Goal: Transaction & Acquisition: Purchase product/service

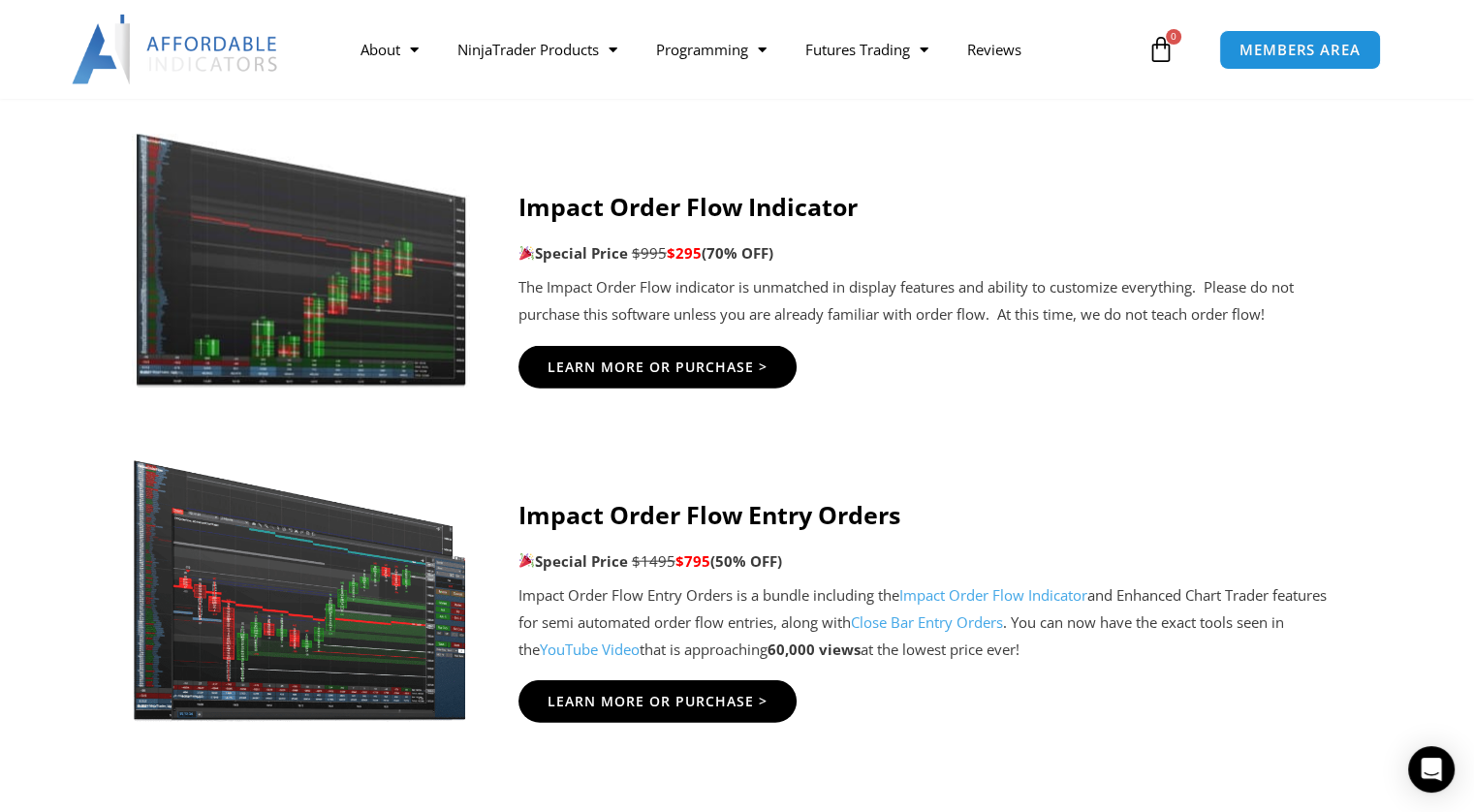
scroll to position [4248, 0]
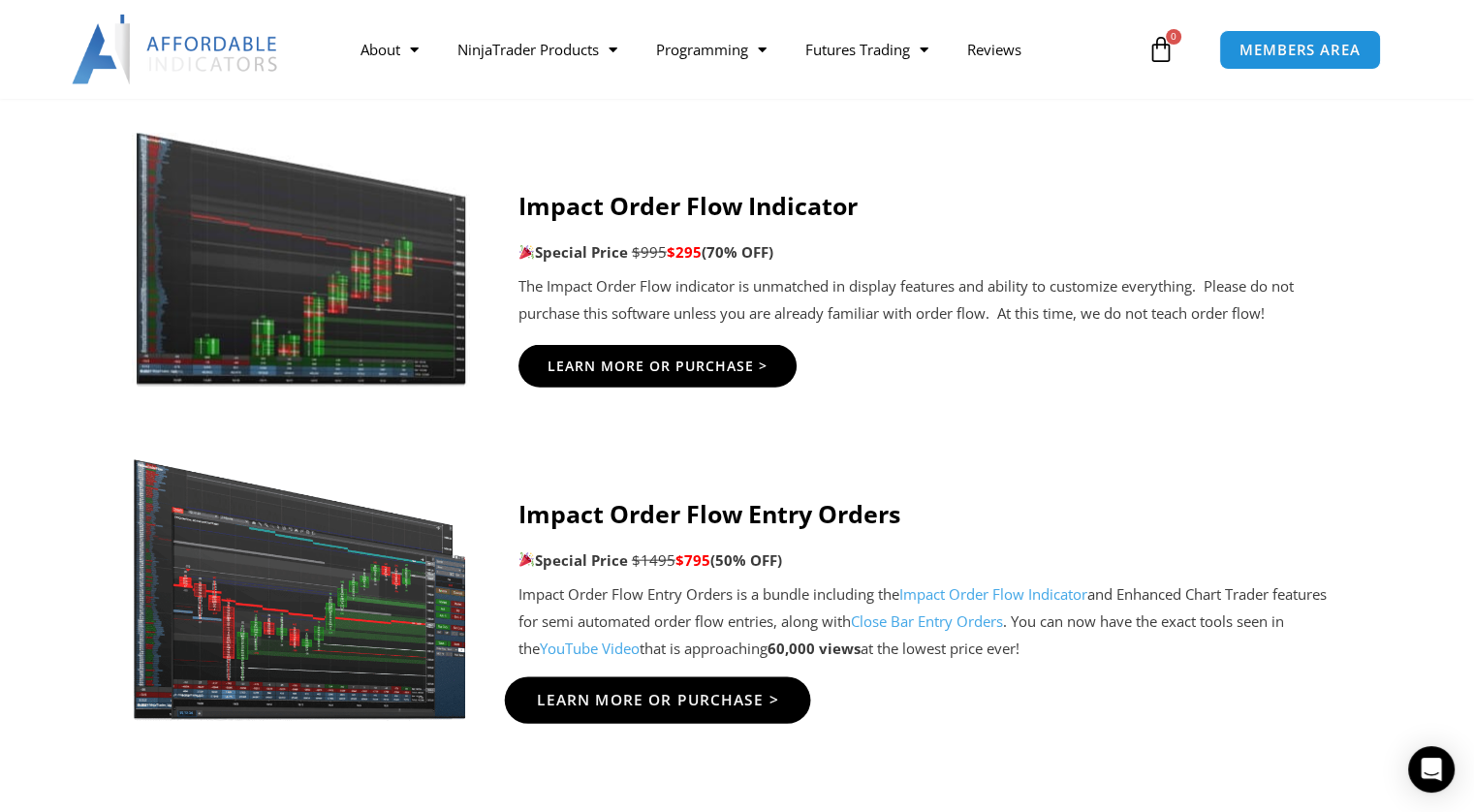
click at [590, 685] on link "Learn More Or Purchase >" at bounding box center [657, 701] width 306 height 47
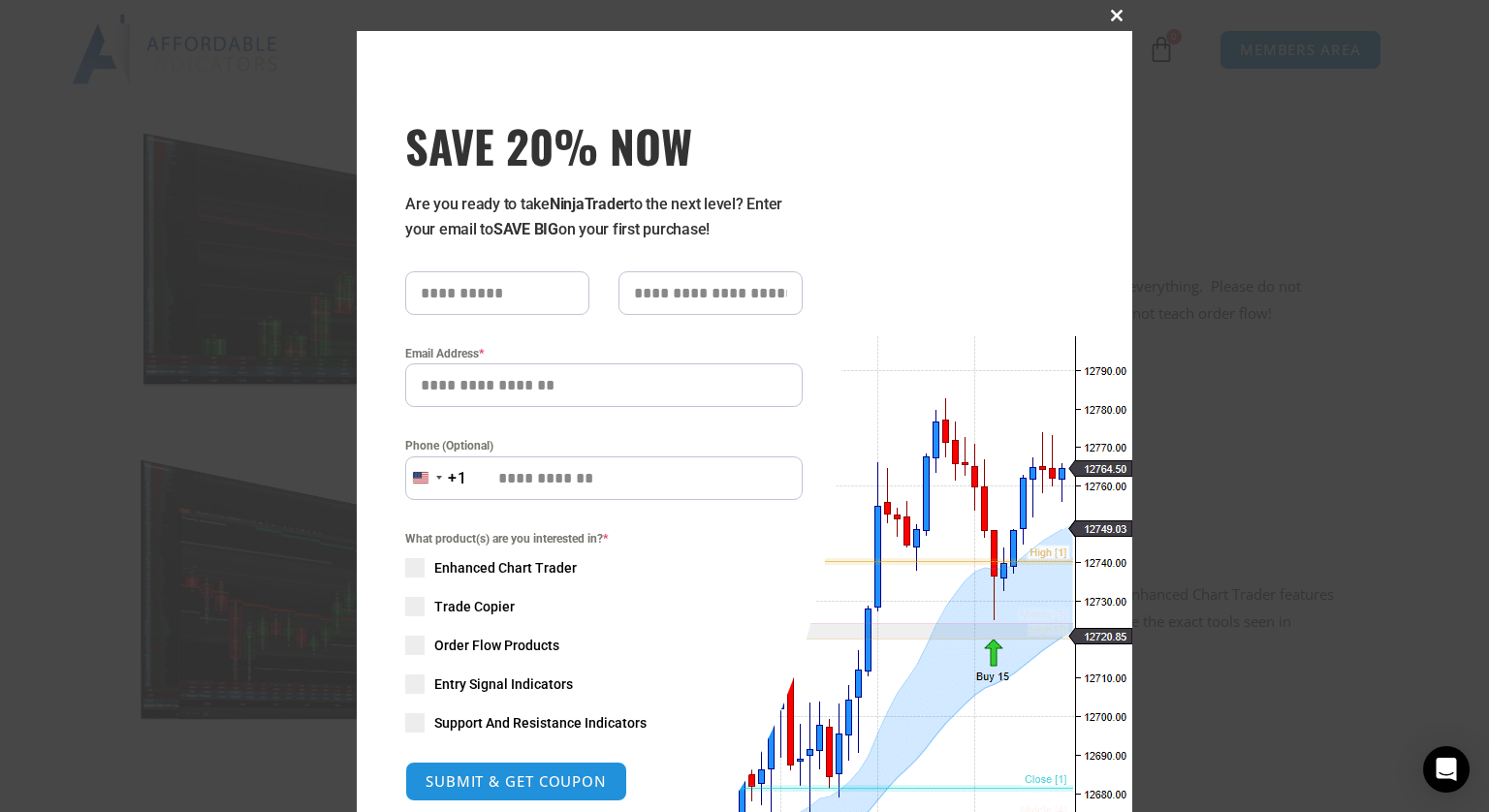
click at [1102, 3] on button "Close this module" at bounding box center [1117, 16] width 31 height 31
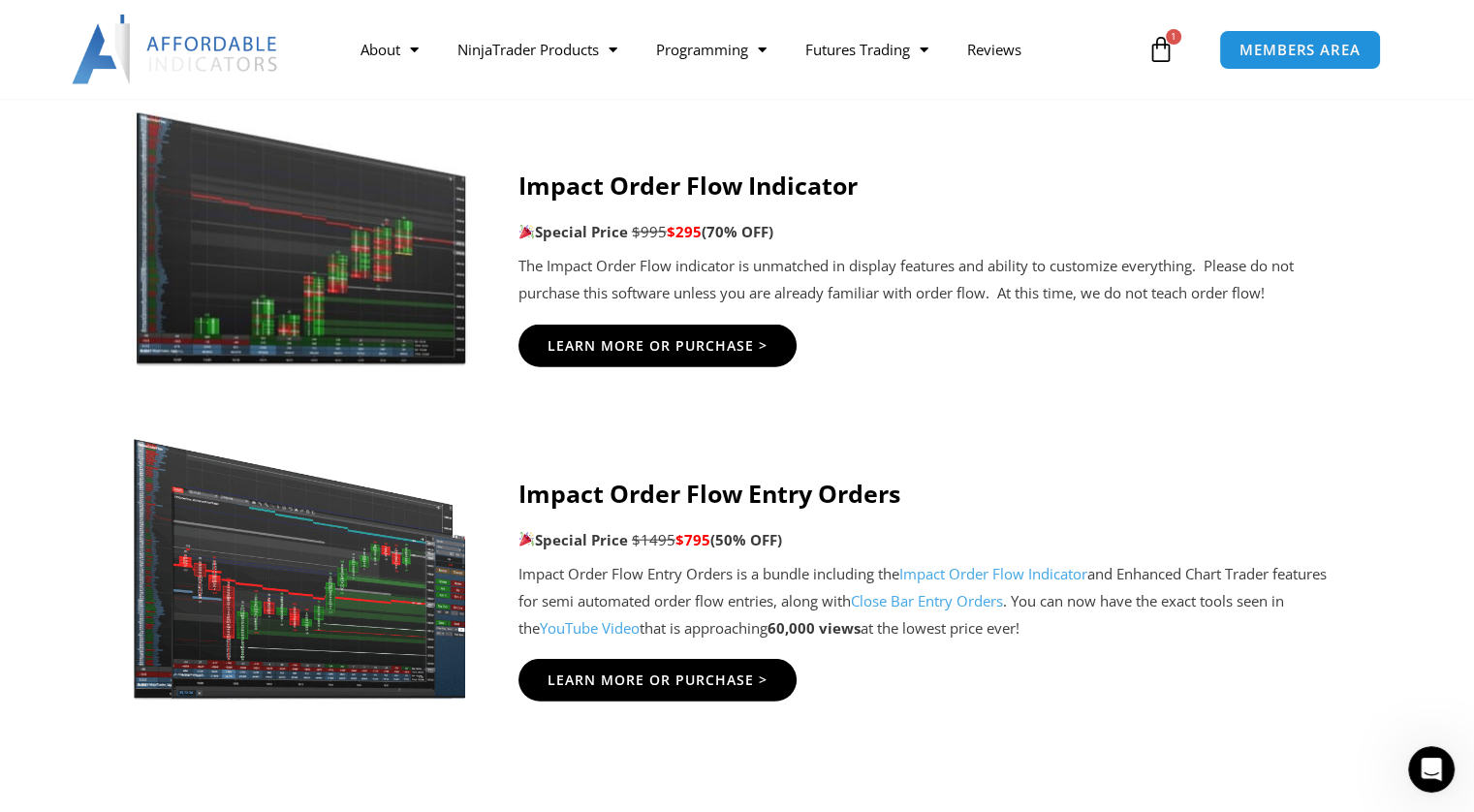
scroll to position [0, 0]
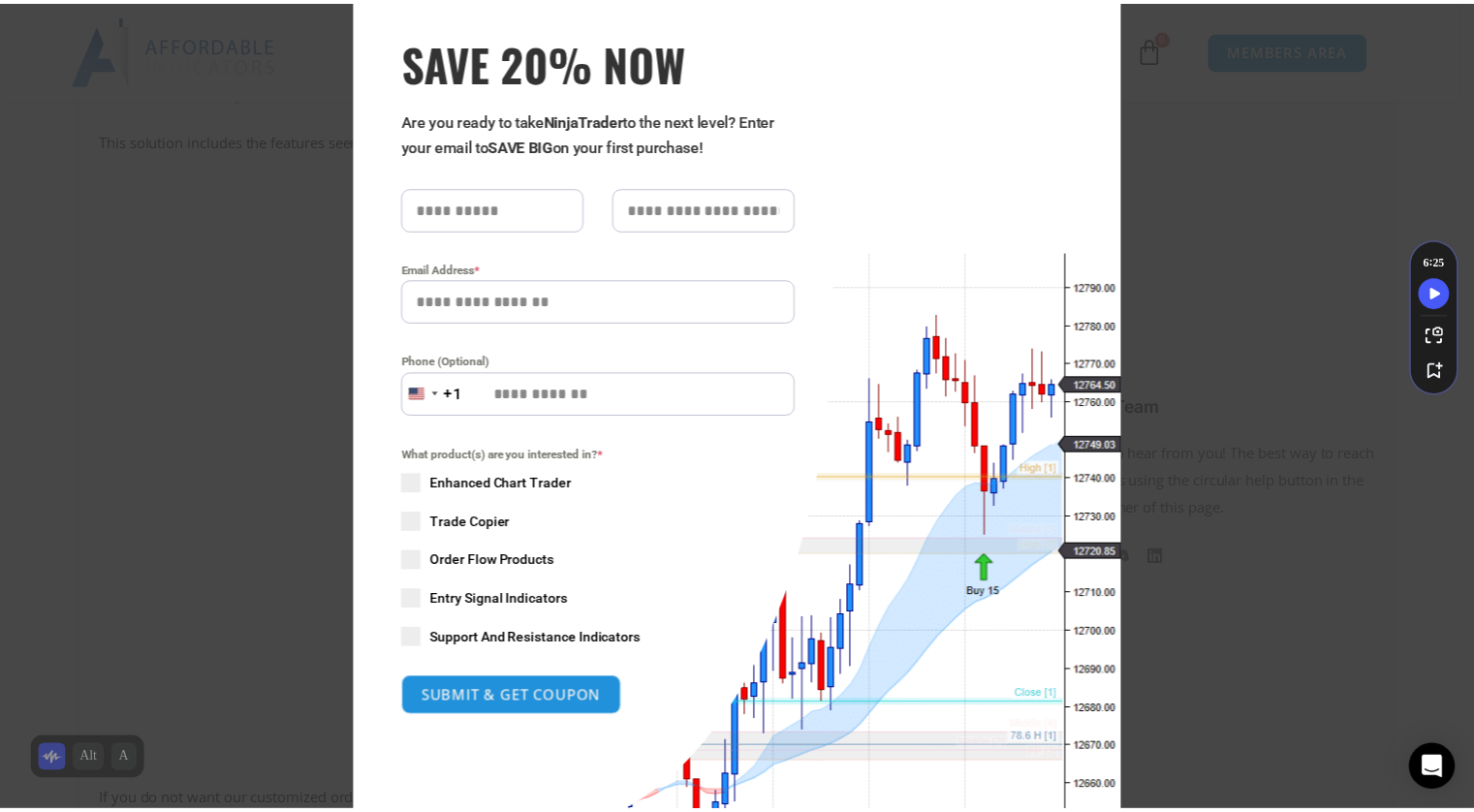
scroll to position [85, 0]
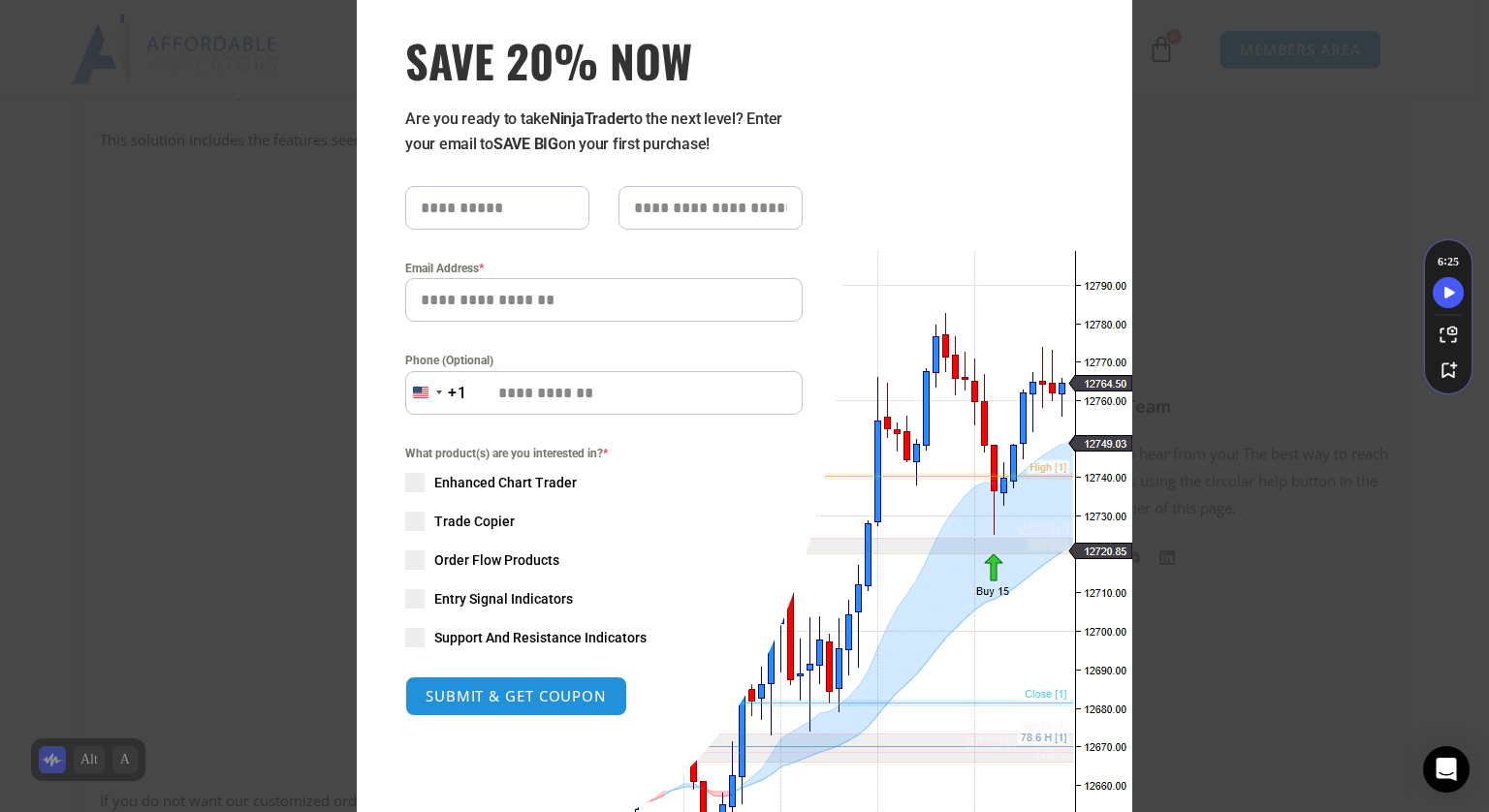
click at [1203, 406] on div "Close this module SAVE 20% NOW Are you ready to take NinjaTrader to the next le…" at bounding box center [744, 406] width 1489 height 812
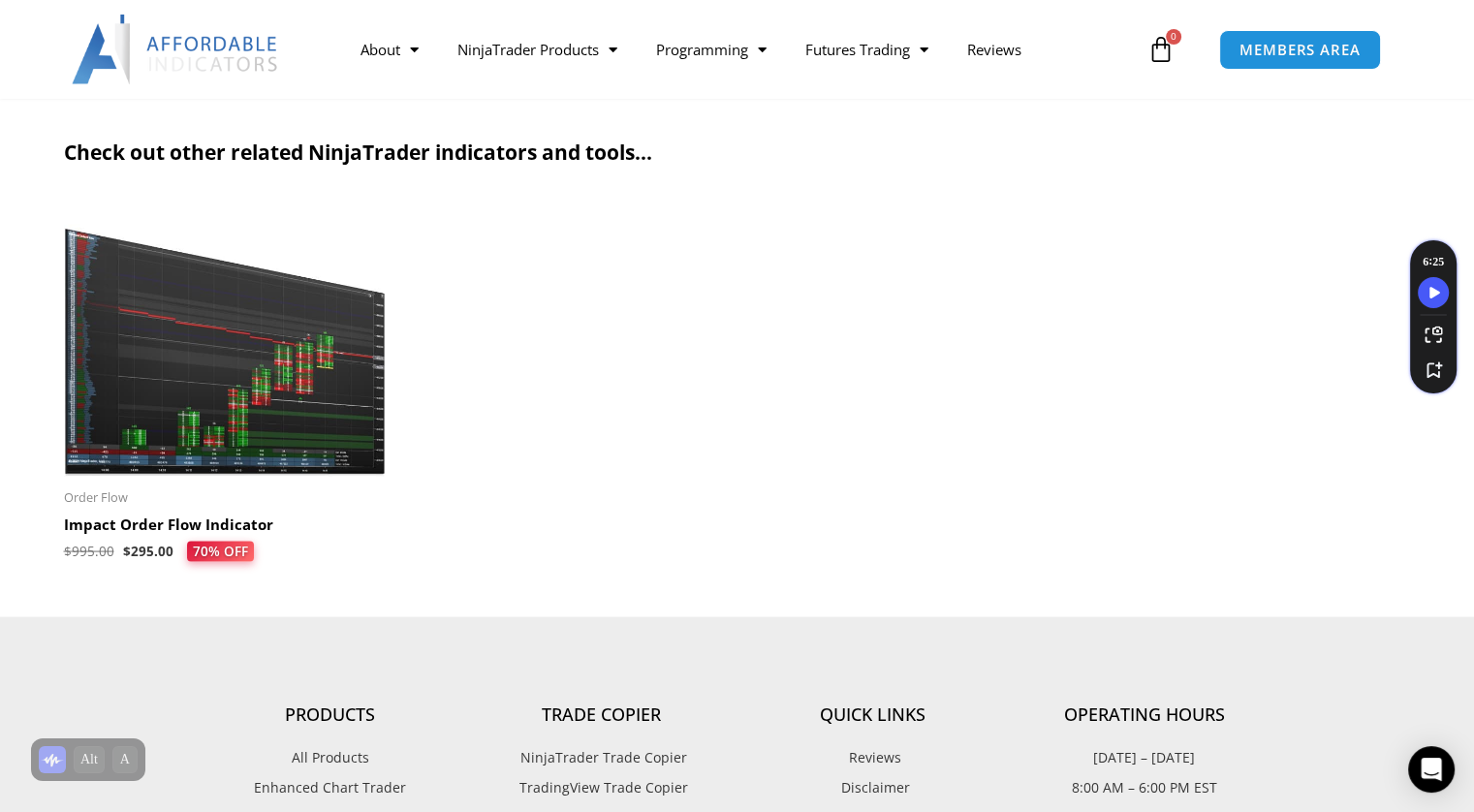
scroll to position [3687, 0]
click at [267, 529] on h2 "Impact Order Flow Indicator" at bounding box center [225, 524] width 323 height 19
click at [249, 532] on h2 "Impact Order Flow Indicator" at bounding box center [225, 524] width 323 height 19
click at [242, 514] on div "Order Flow Impact Order Flow Indicator $ 995.00 $ 295.00 70% OFF This product h…" at bounding box center [225, 524] width 323 height 73
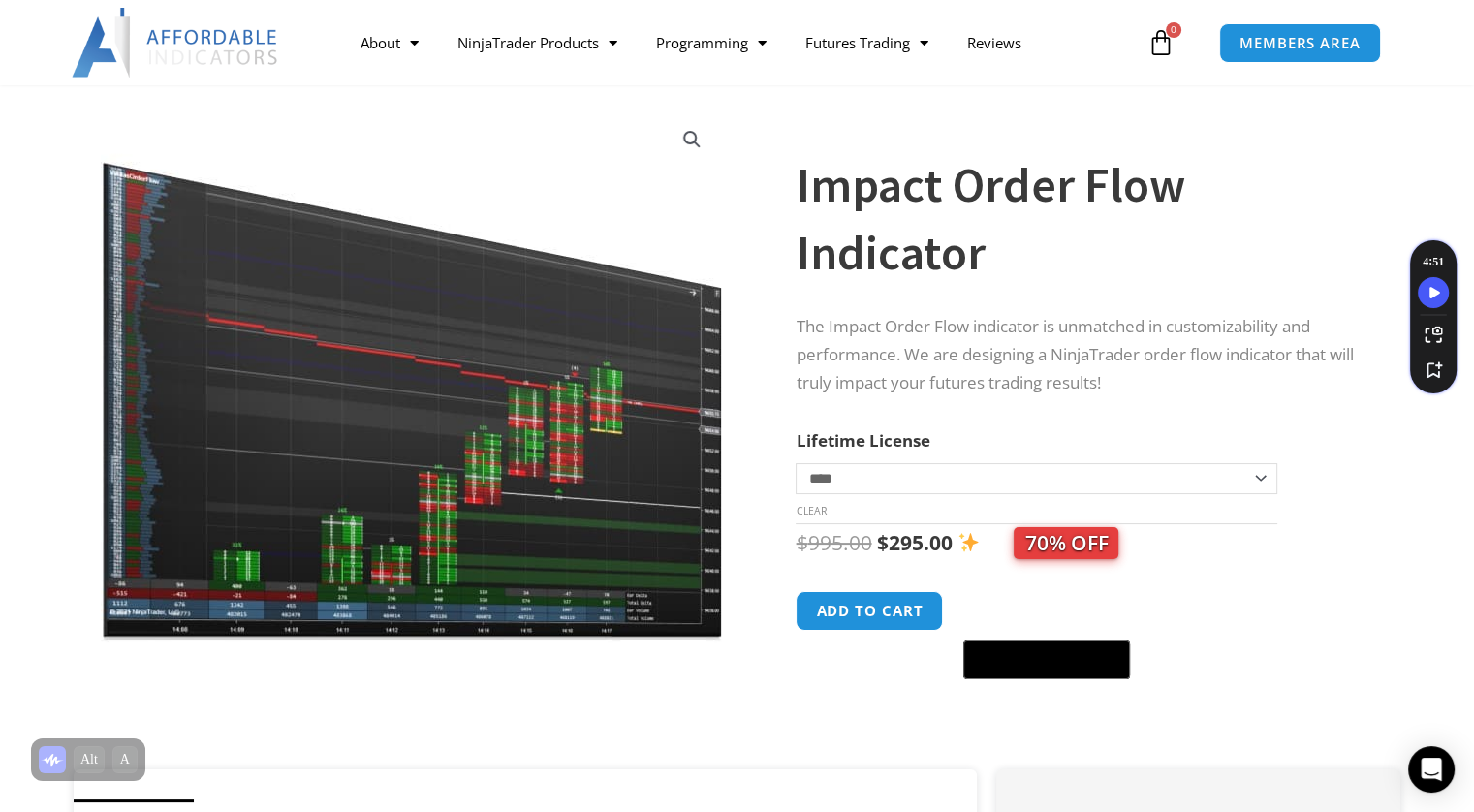
scroll to position [100, 0]
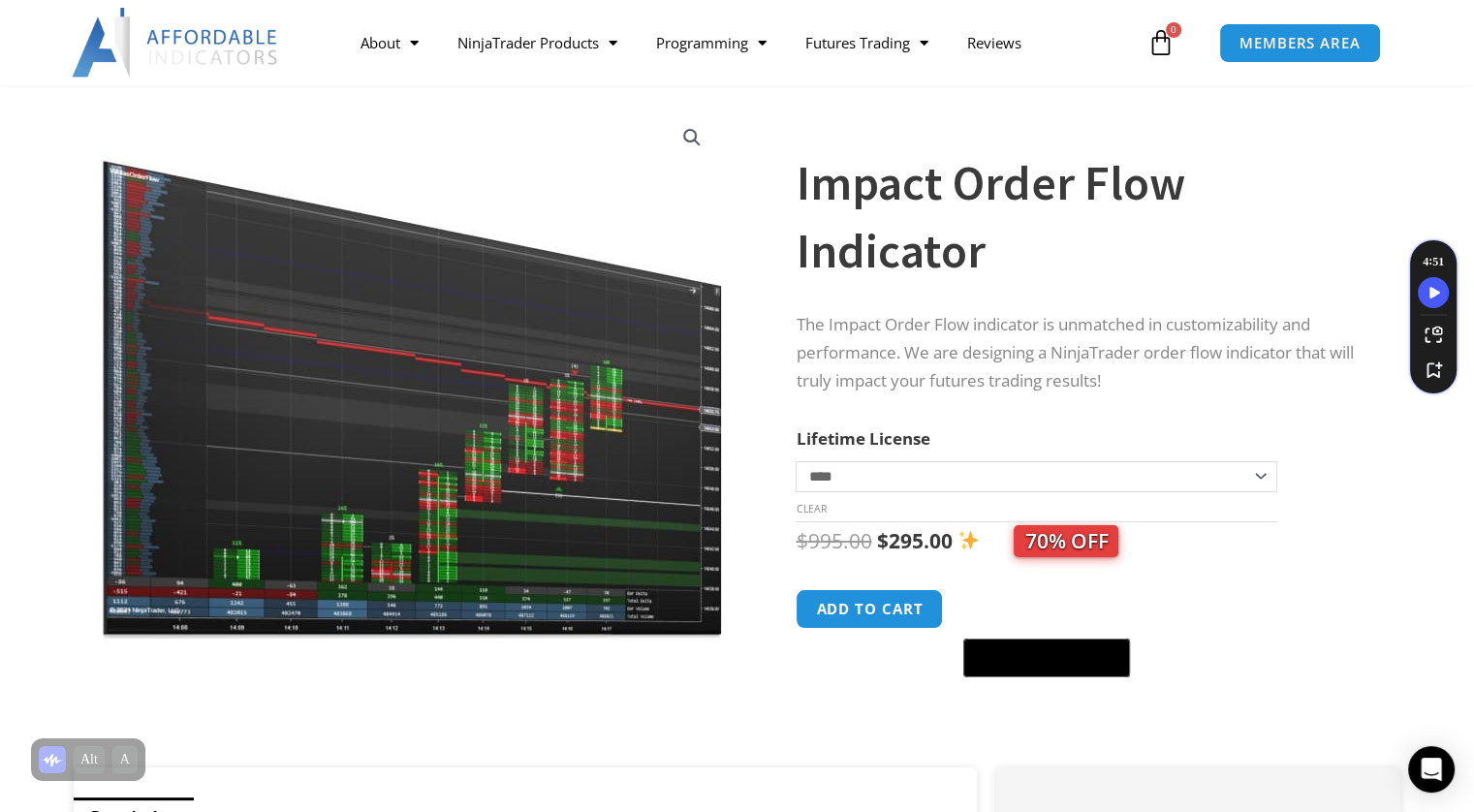
drag, startPoint x: 1291, startPoint y: 549, endPoint x: 1326, endPoint y: 631, distance: 89.2
click at [1326, 631] on div "Impact Order Flow Indicator quantity Add to cart @import url(//fonts.googleapis…" at bounding box center [1078, 634] width 566 height 89
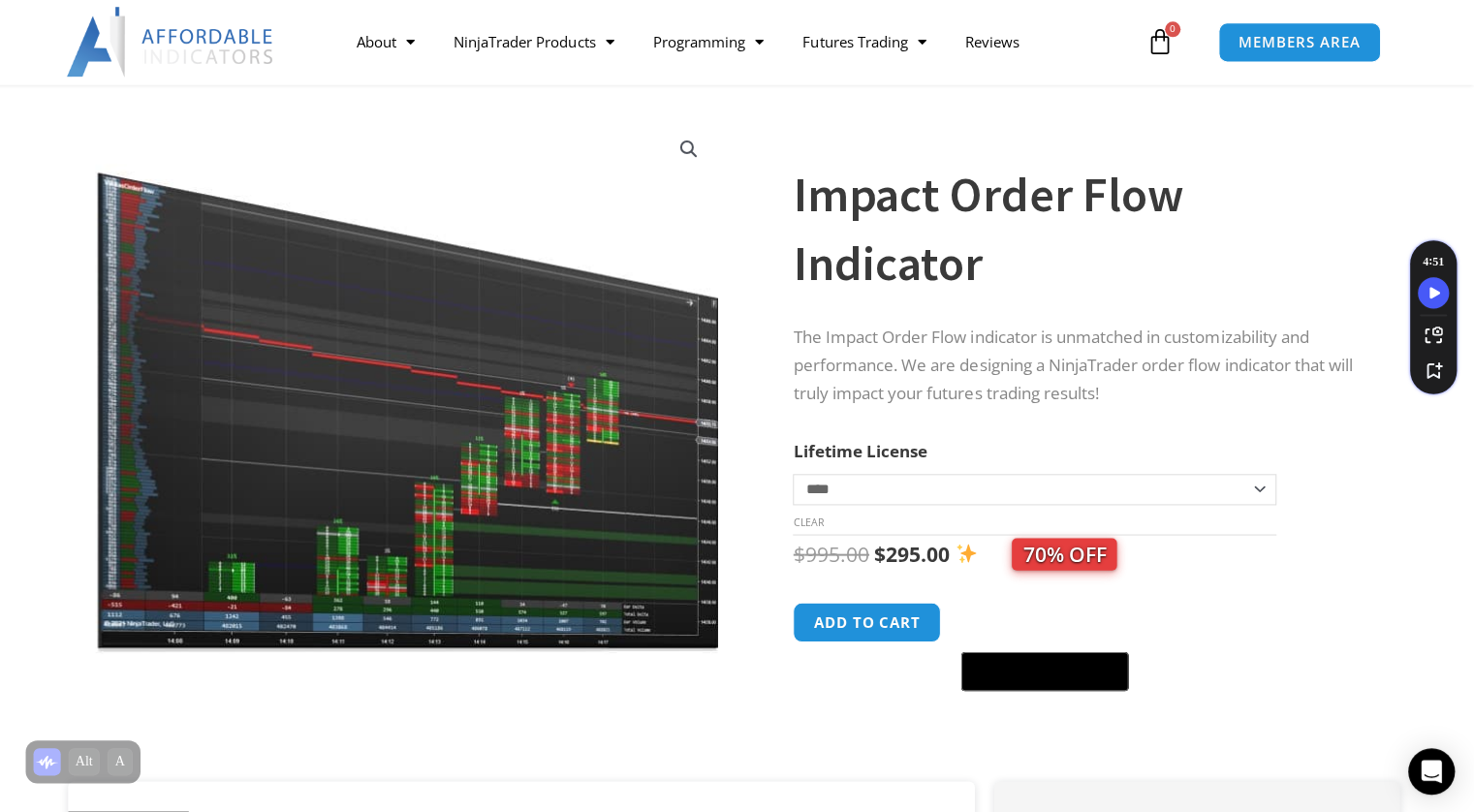
scroll to position [89, 0]
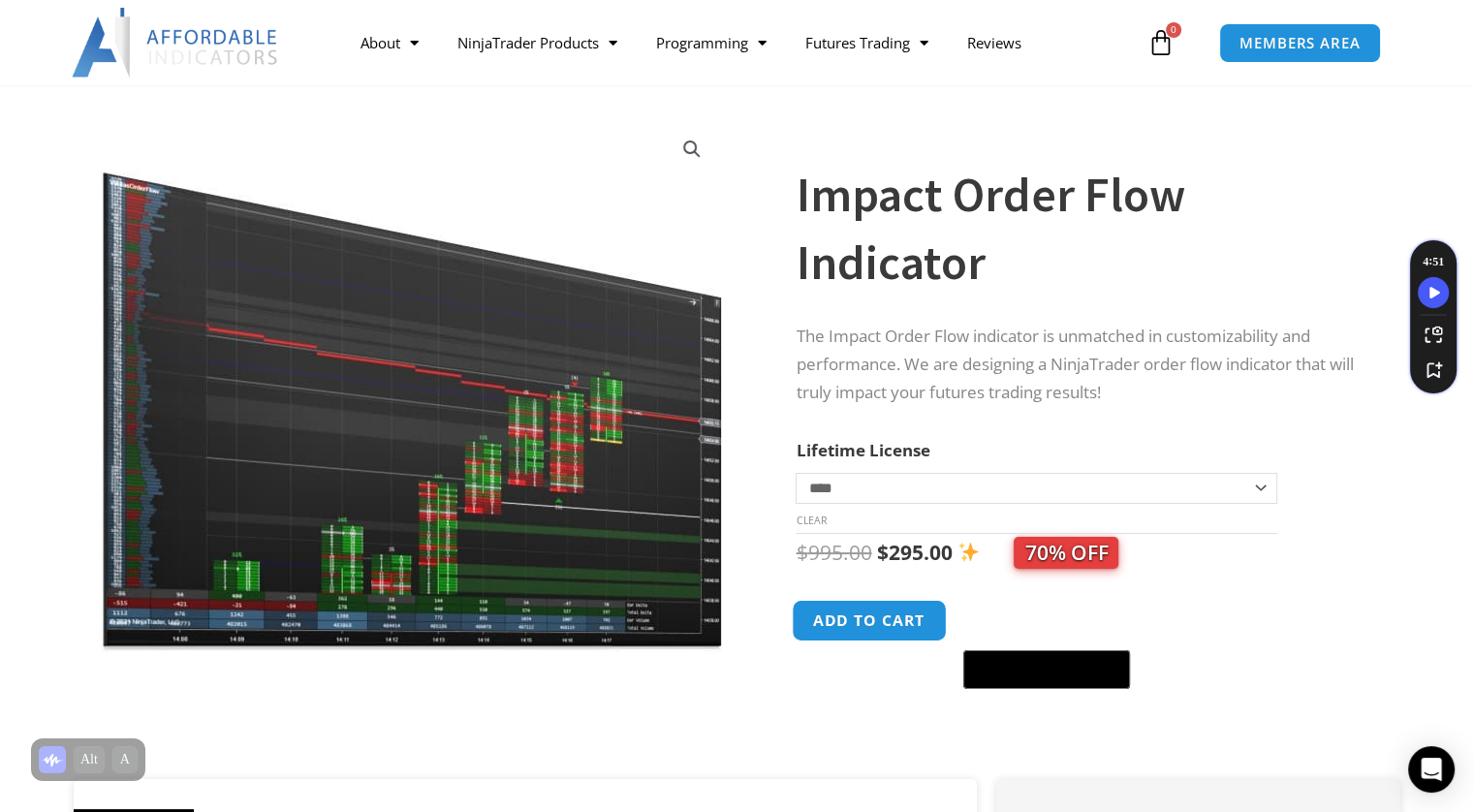
click at [915, 611] on button "Add to cart" at bounding box center [870, 620] width 155 height 42
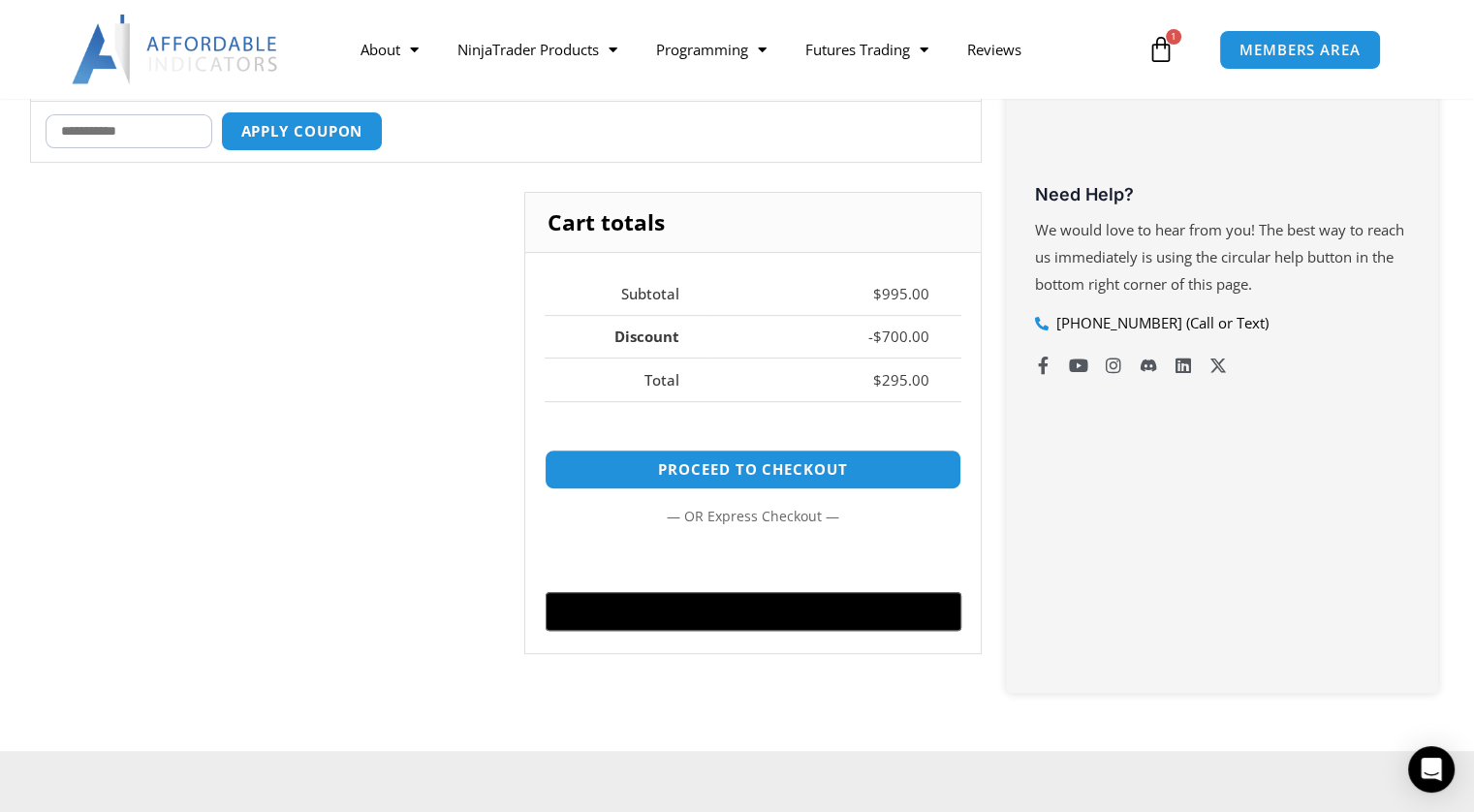
scroll to position [659, 0]
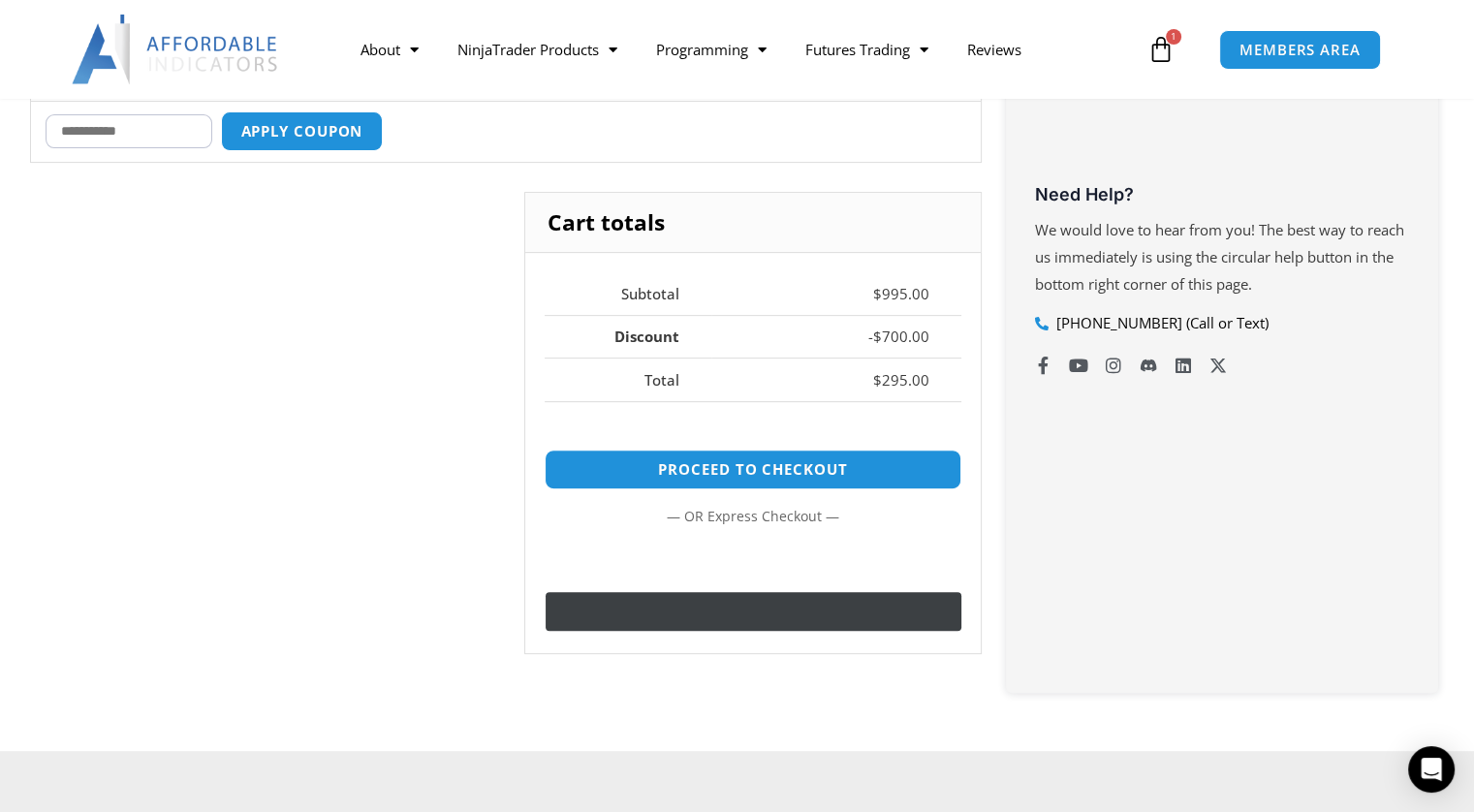
click at [766, 598] on icon "@import url(//fonts.googleapis.com/css?family=Google+Sans_old:500) ••••••" at bounding box center [774, 612] width 103 height 29
click at [864, 616] on div "@import url(//fonts.googleapis.com/css?family=Google+Sans_old:500) ••••••" at bounding box center [847, 612] width 251 height 29
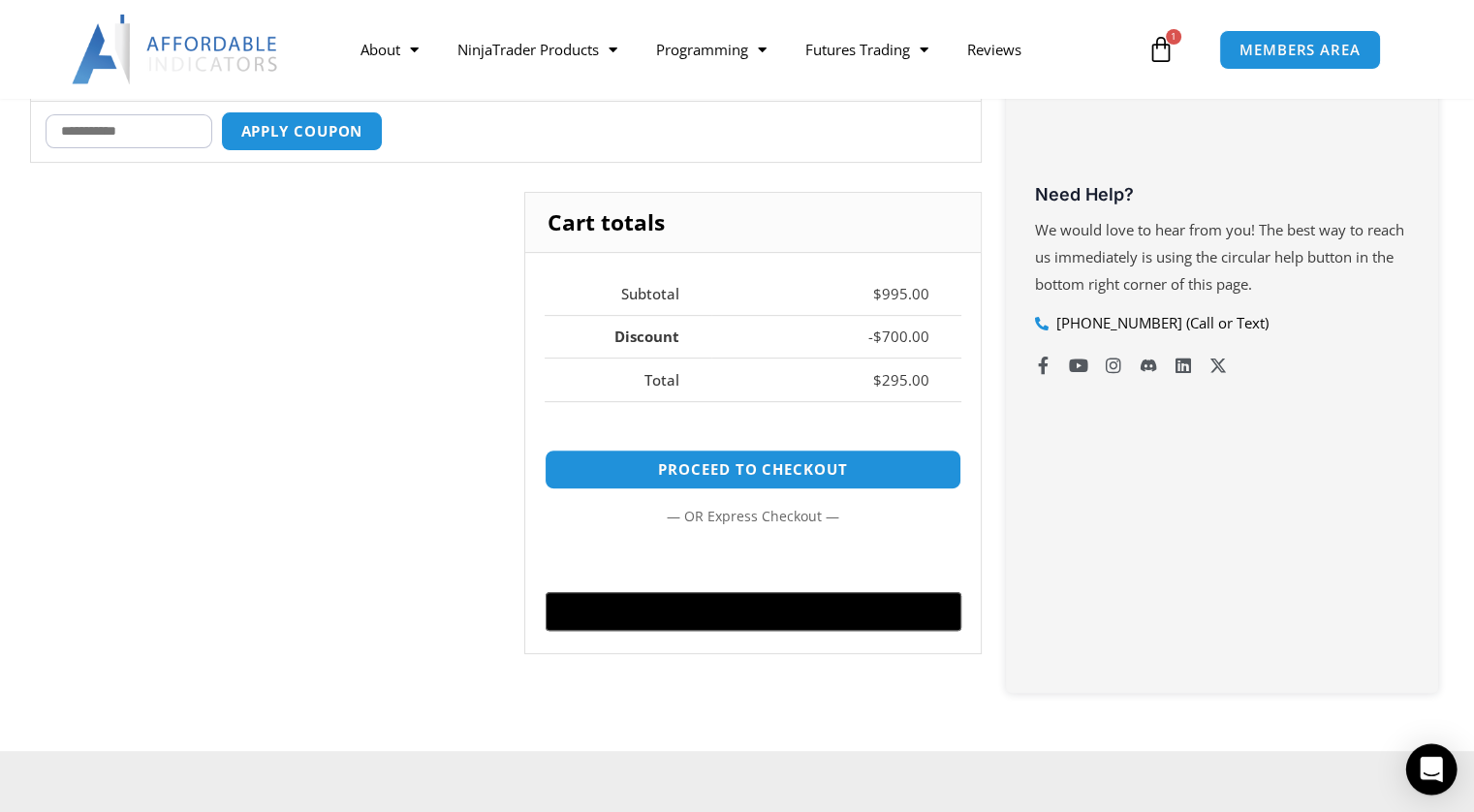
click at [1435, 773] on icon "Open Intercom Messenger" at bounding box center [1432, 770] width 25 height 25
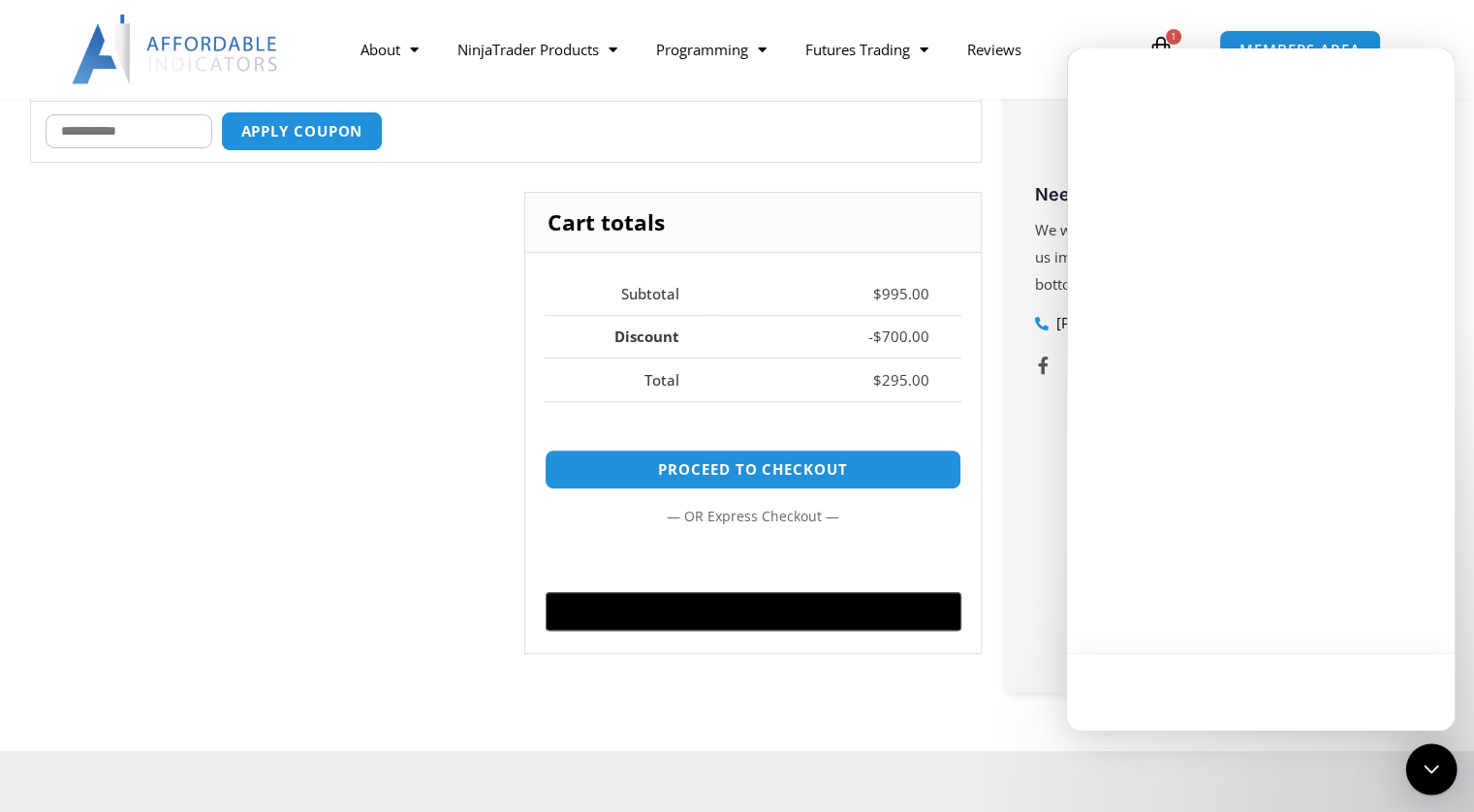
scroll to position [0, 0]
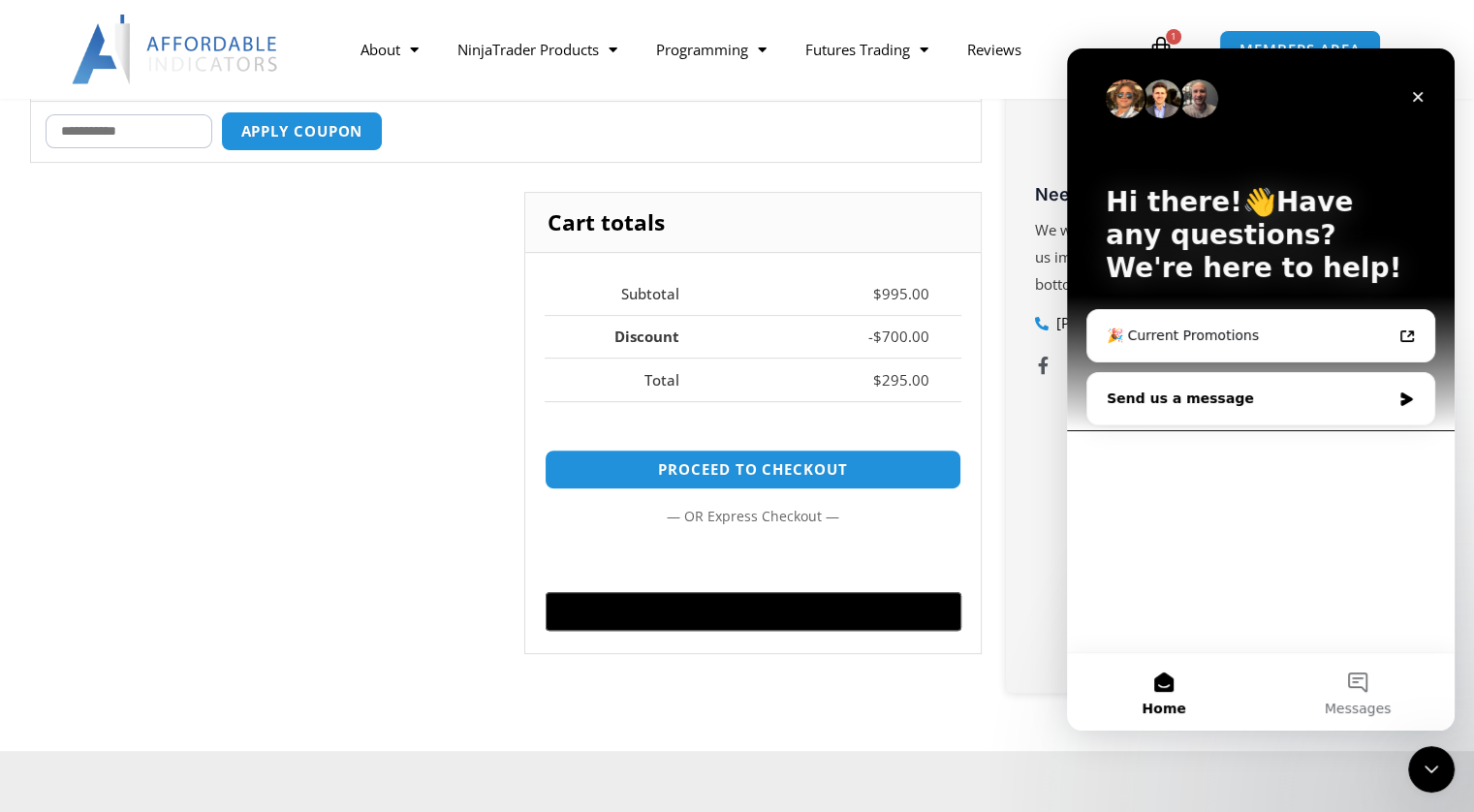
click at [1405, 392] on icon "Intercom messenger" at bounding box center [1407, 400] width 17 height 16
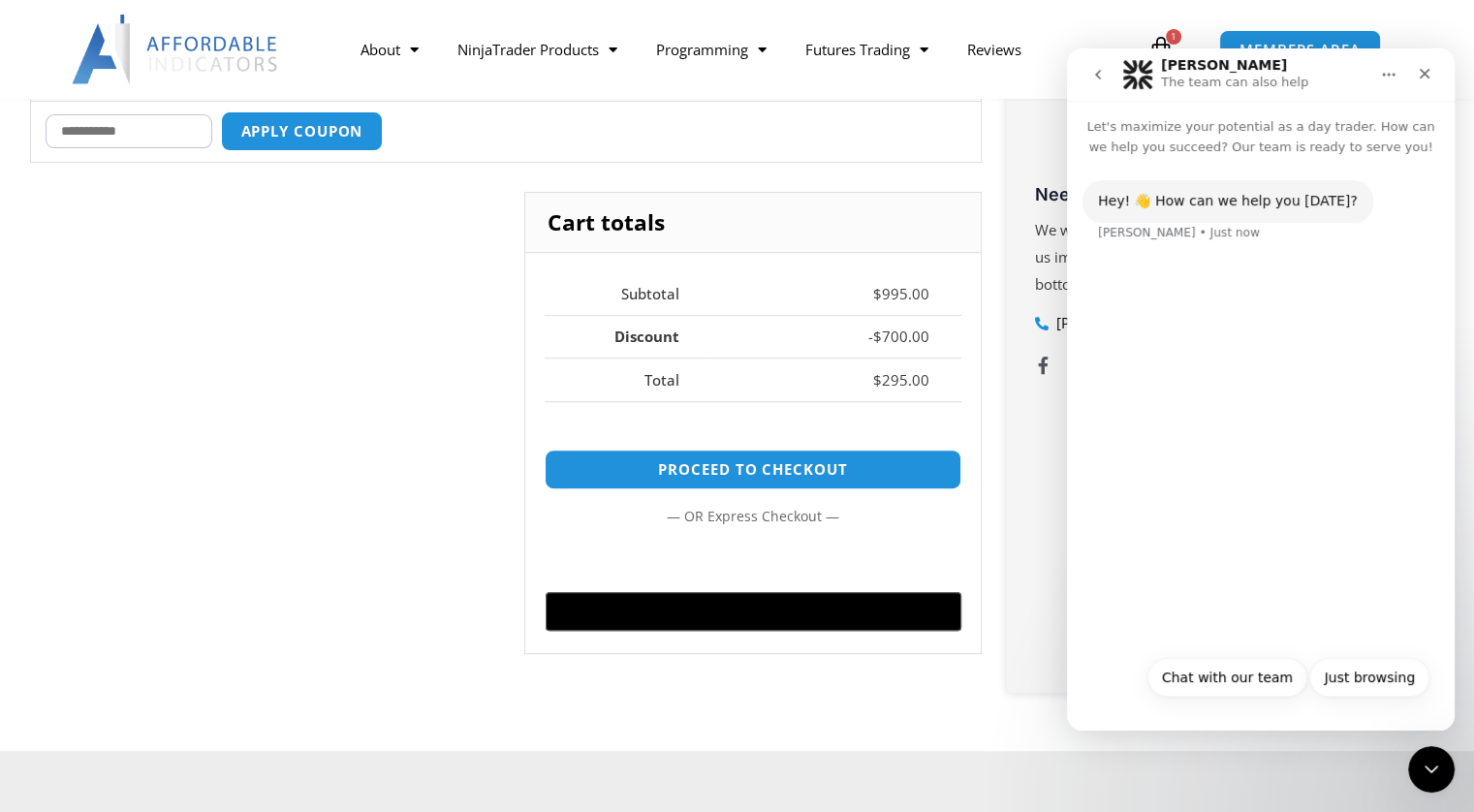
click at [1141, 250] on div "Hey! 👋 How can we help you today? Solomon • Just now" at bounding box center [1261, 222] width 357 height 85
click at [1178, 610] on div "Hey! 👋 How can we help you today? Solomon • Just now" at bounding box center [1261, 401] width 388 height 488
click at [1187, 513] on div "Hey! 👋 How can we help you today? Solomon • Just now" at bounding box center [1261, 401] width 388 height 488
click at [1295, 244] on div "Hey! 👋 How can we help you today? Solomon • Just now" at bounding box center [1261, 222] width 357 height 85
click at [1234, 619] on div "Hey! 👋 How can we help you today? Solomon • Just now" at bounding box center [1261, 401] width 388 height 488
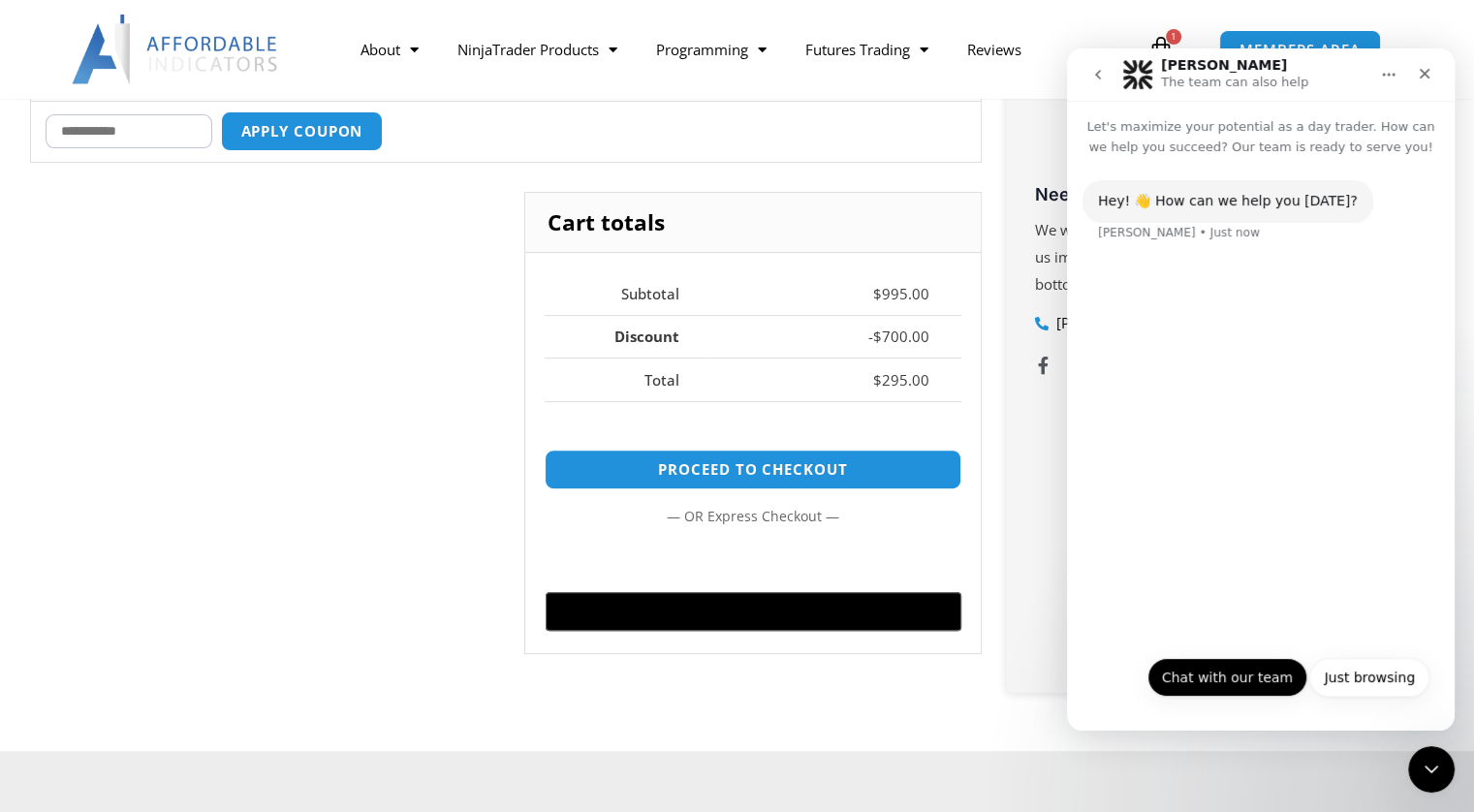
click at [1227, 672] on button "Chat with our team" at bounding box center [1227, 677] width 160 height 39
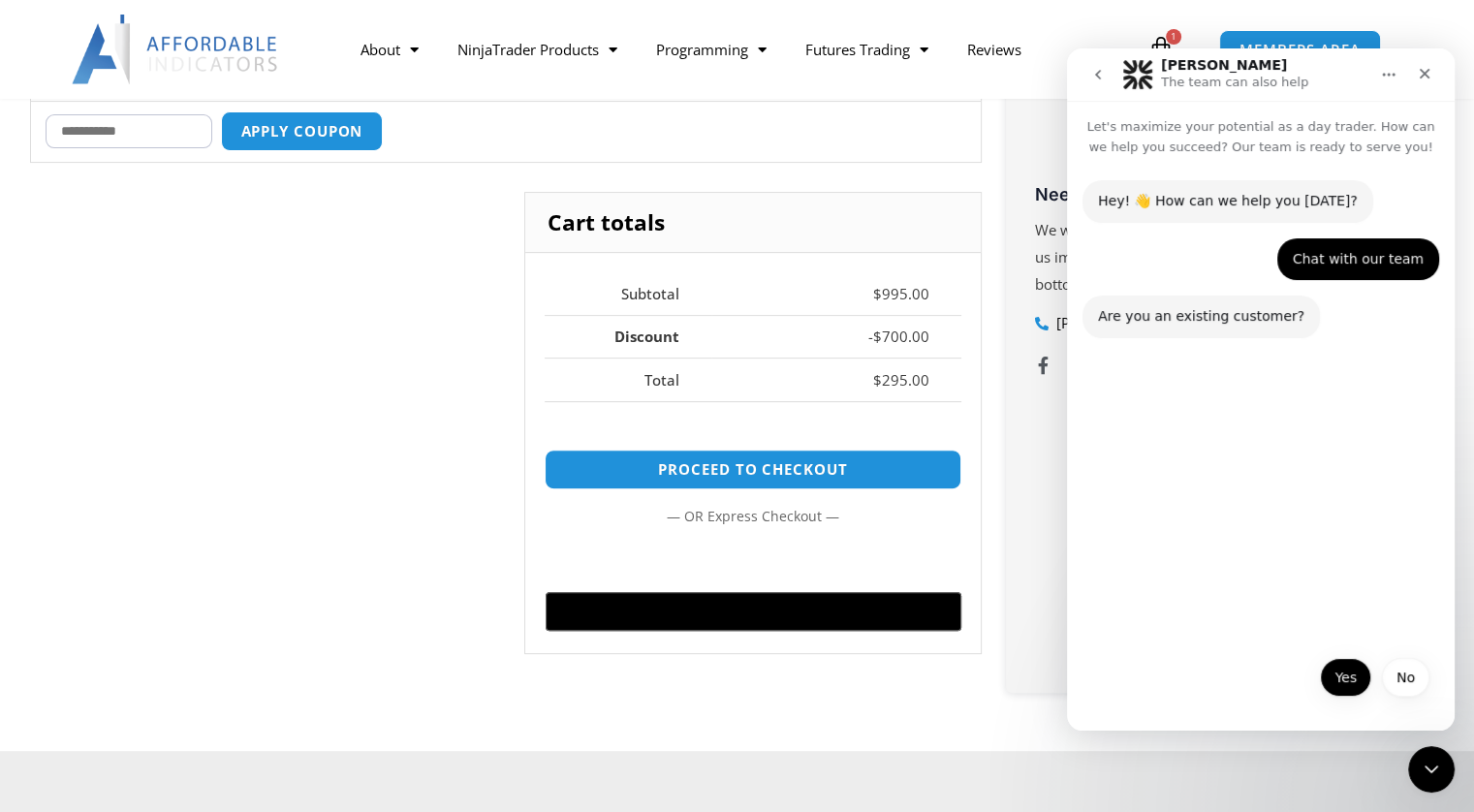
click at [1334, 674] on button "Yes" at bounding box center [1345, 677] width 52 height 39
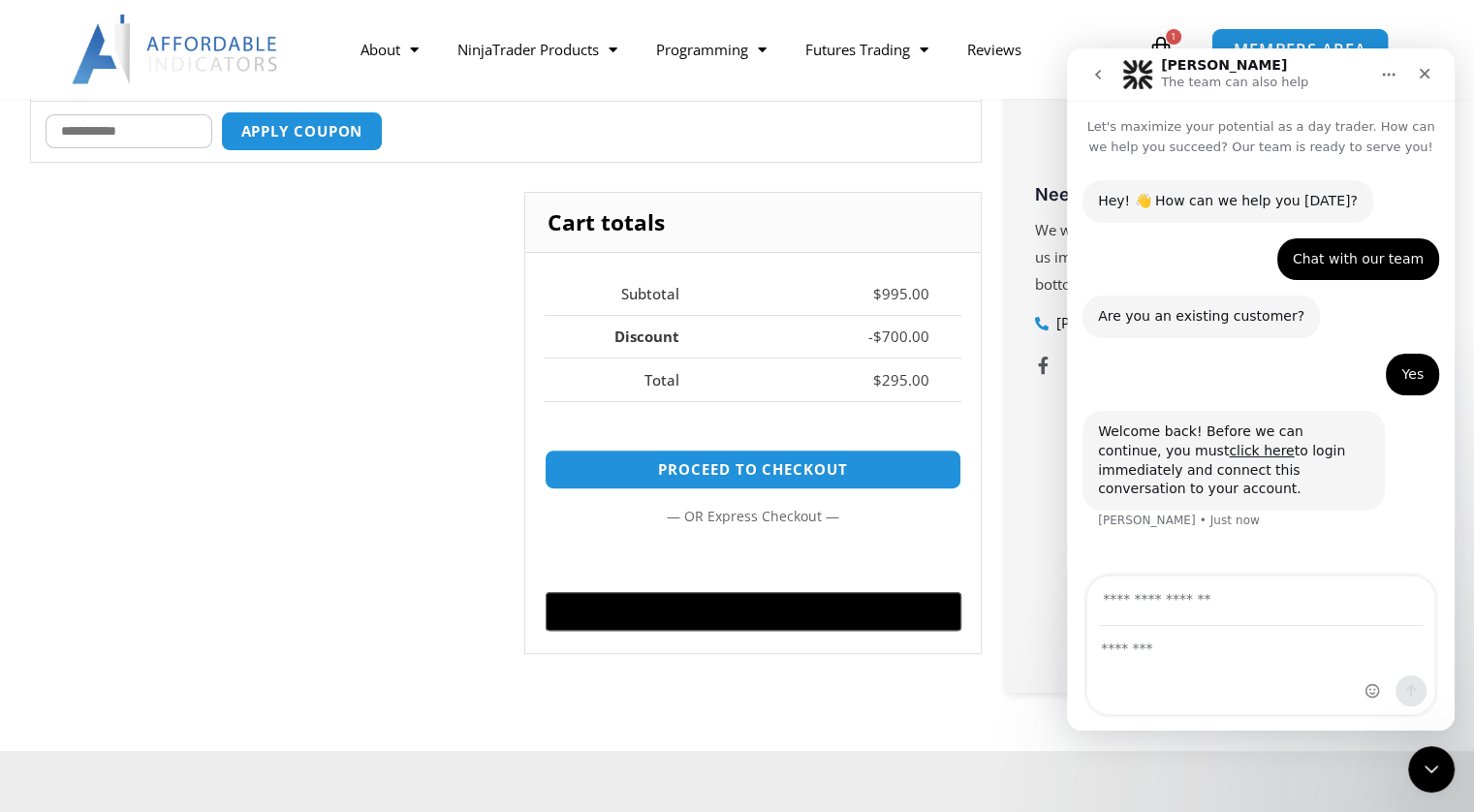
click at [1278, 35] on link "MEMBERS AREA" at bounding box center [1300, 49] width 177 height 44
click at [1279, 42] on span "MEMBERS AREA" at bounding box center [1300, 50] width 133 height 17
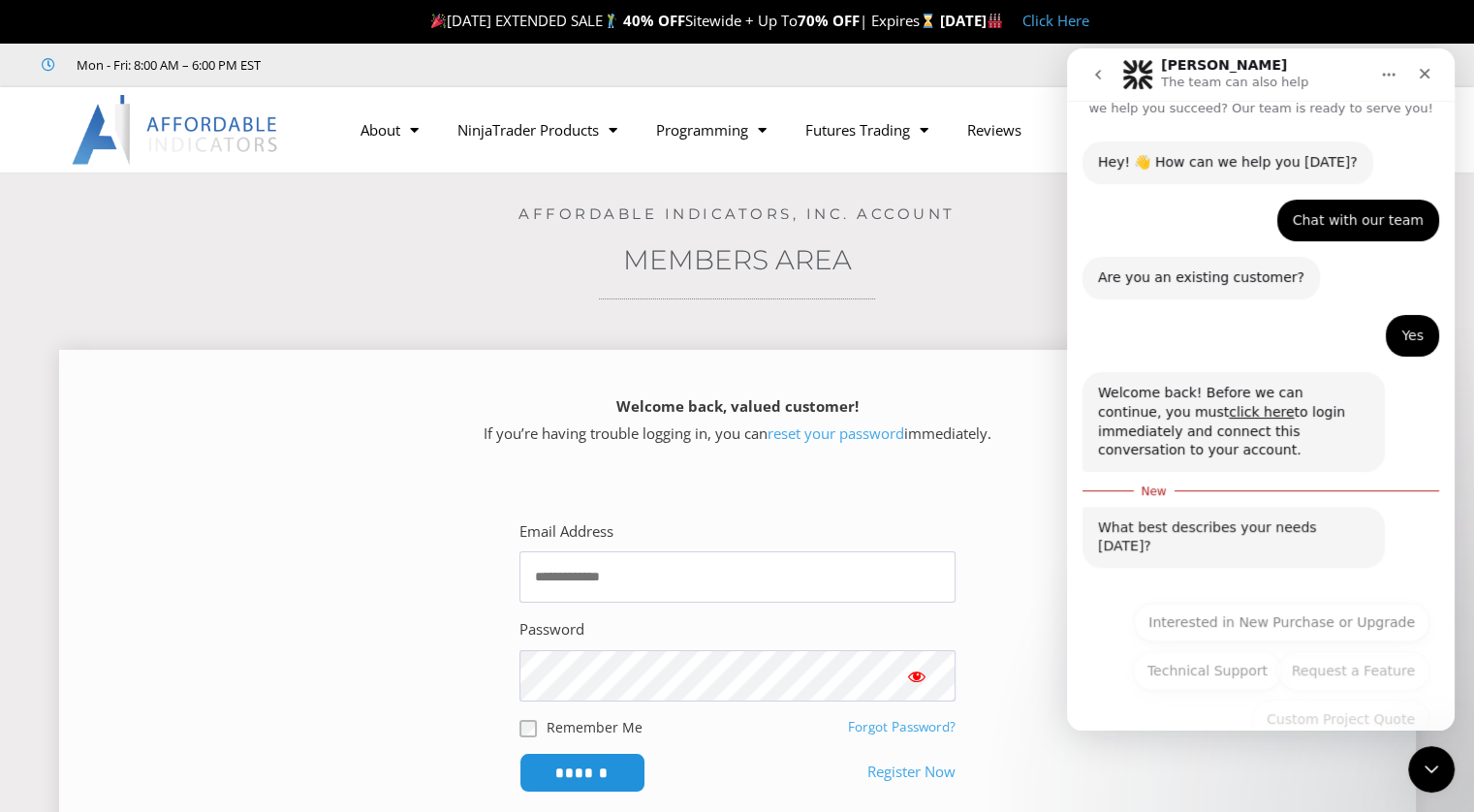
scroll to position [40, 0]
click at [547, 582] on input "Email Address" at bounding box center [737, 577] width 436 height 52
type input "**********"
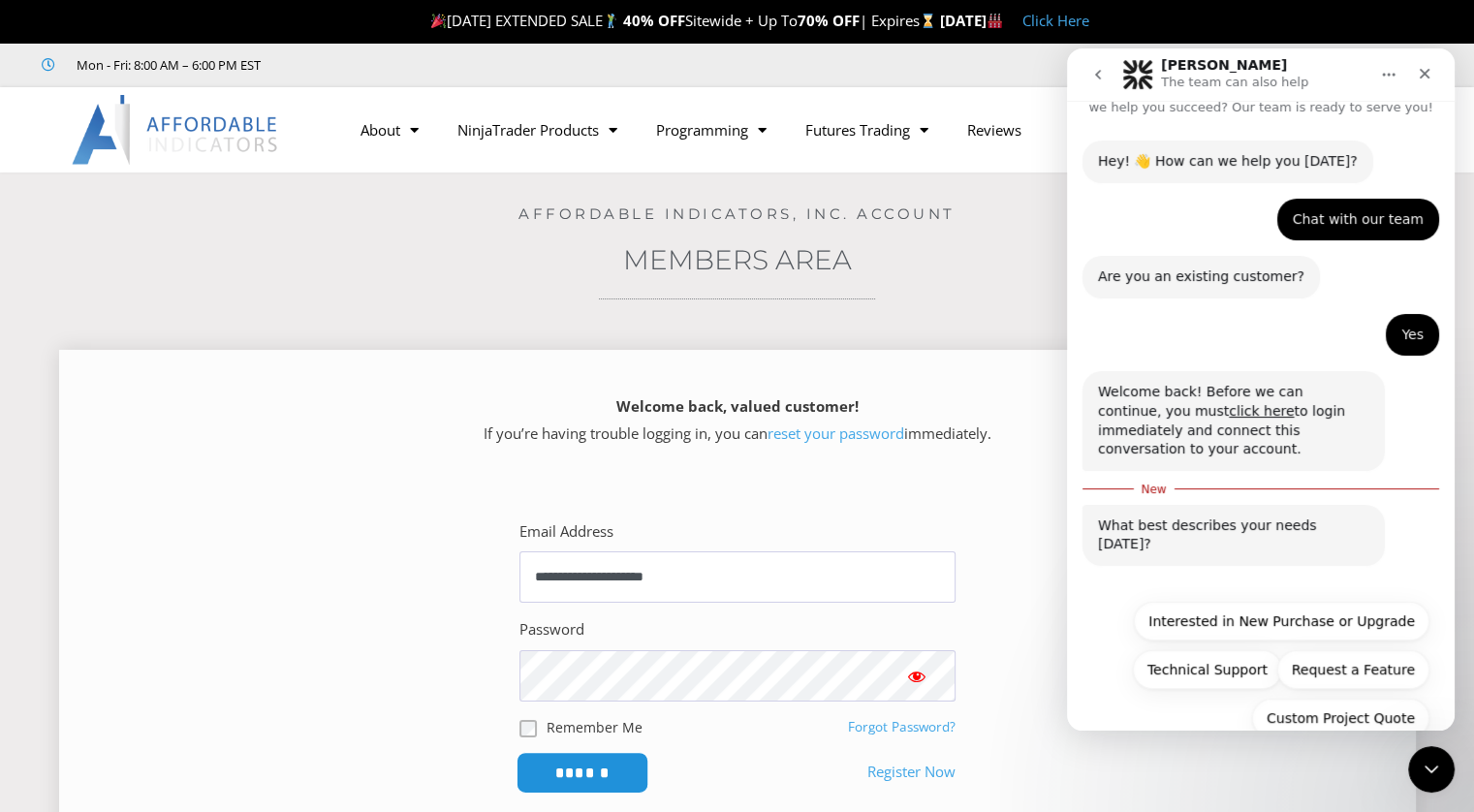
click at [601, 771] on input "******" at bounding box center [582, 773] width 133 height 42
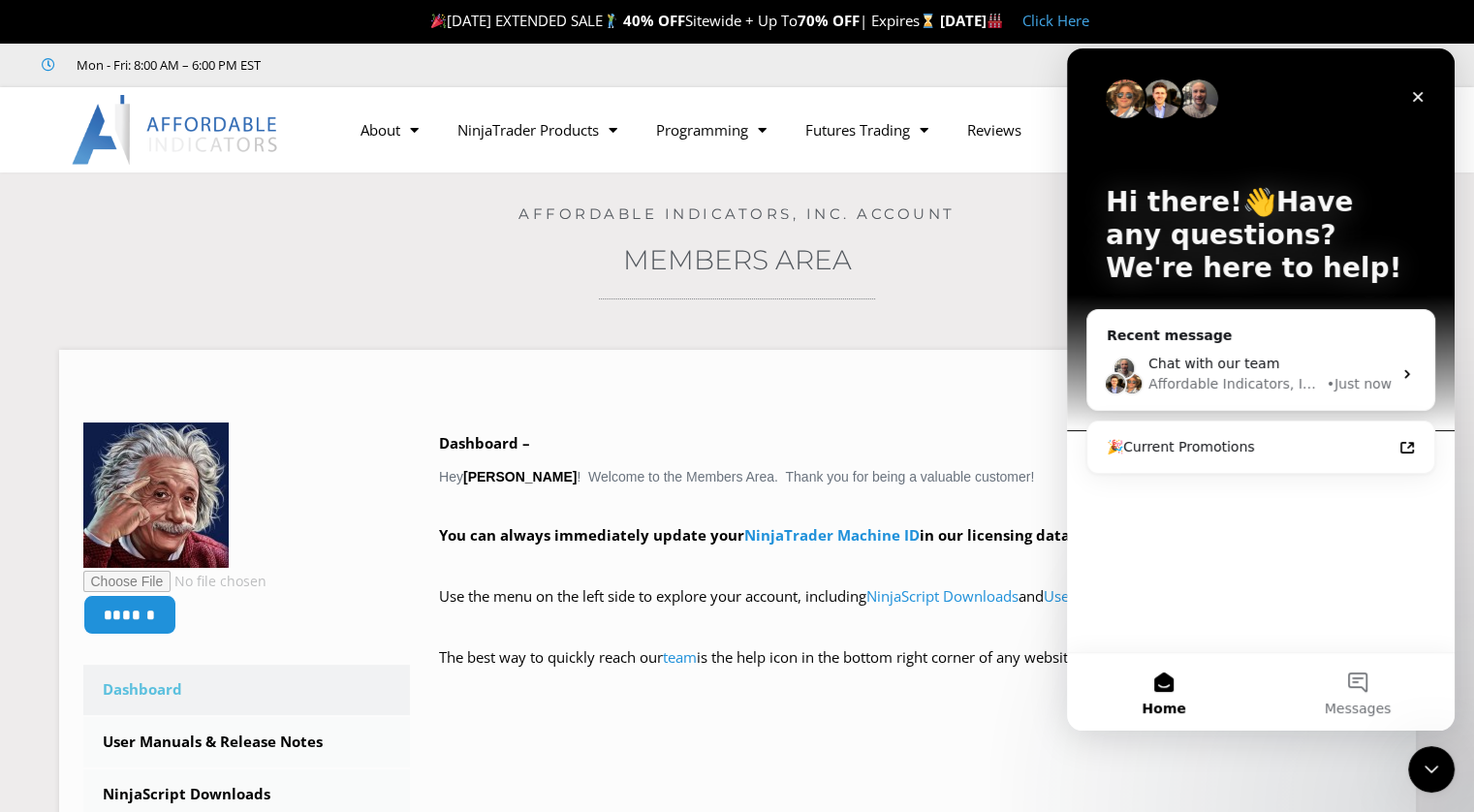
click at [1155, 511] on div "Hi there!👋Have any questions? We're here to help! Recent message Chat with our …" at bounding box center [1261, 350] width 388 height 603
click at [1156, 673] on button "Home" at bounding box center [1164, 692] width 194 height 78
click at [1126, 453] on div "🎉Current Promotions" at bounding box center [1249, 446] width 285 height 20
click at [1428, 763] on icon "Close Intercom Messenger" at bounding box center [1429, 767] width 23 height 23
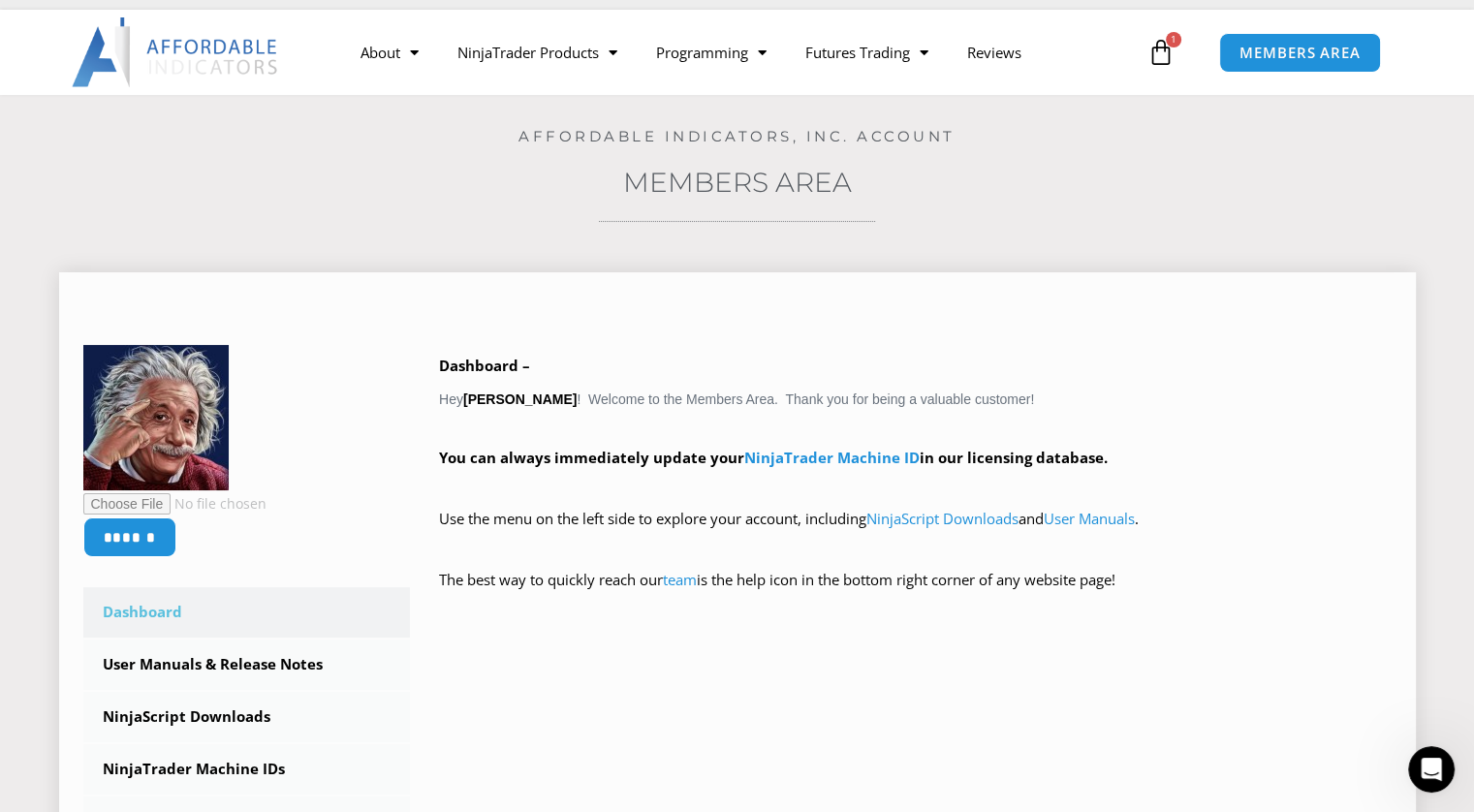
scroll to position [76, 0]
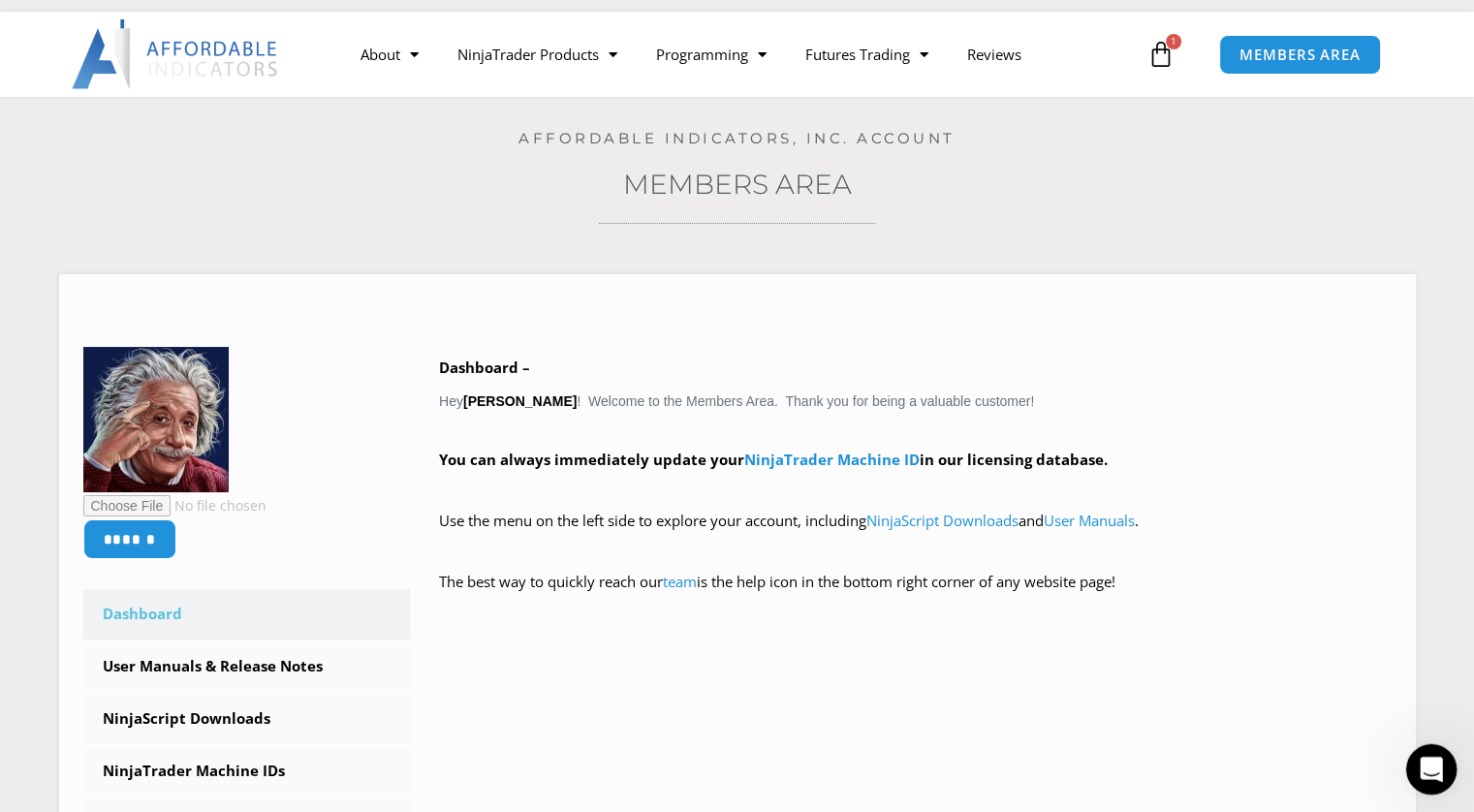
click at [1440, 754] on div "Open Intercom Messenger" at bounding box center [1429, 767] width 64 height 64
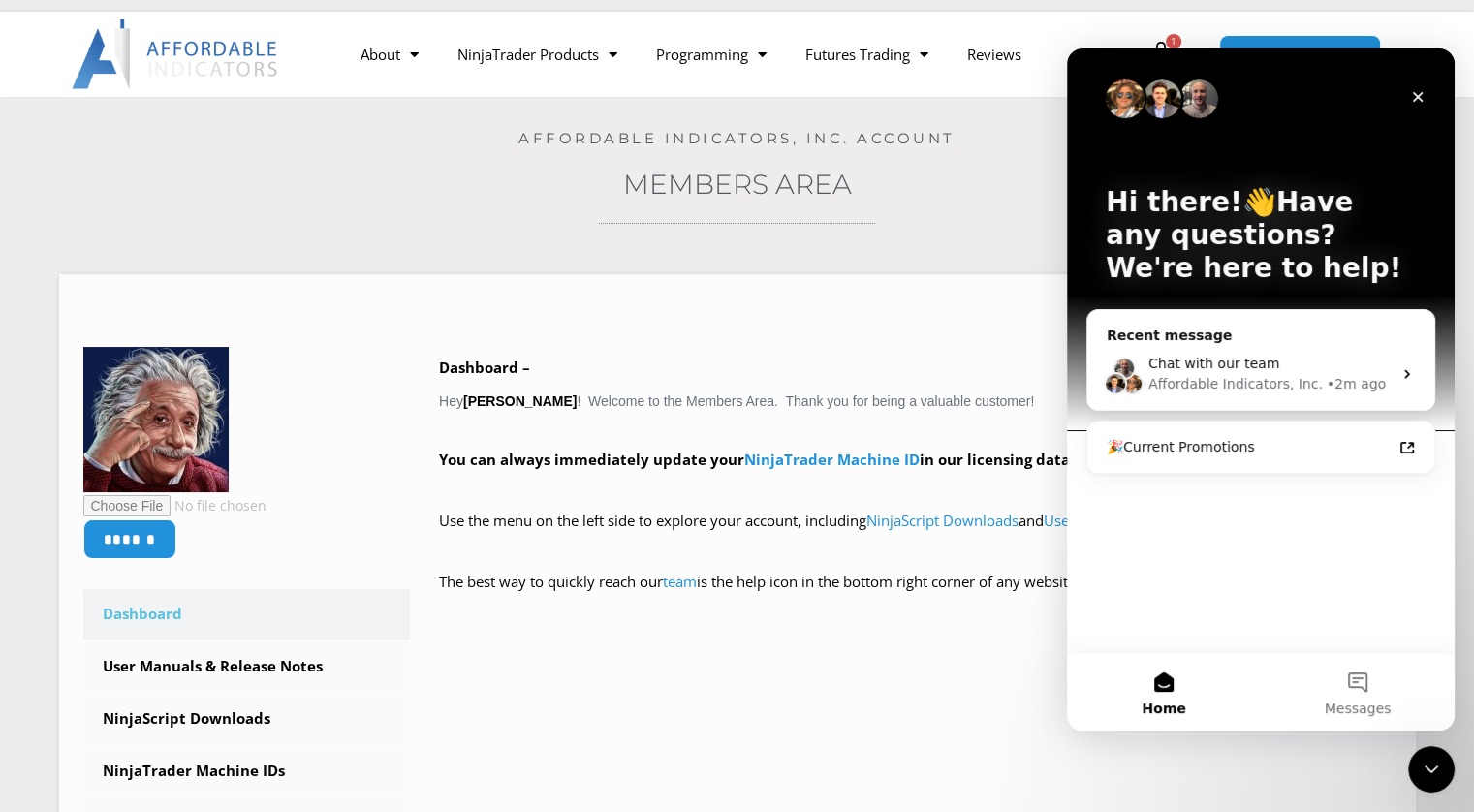
click at [1191, 627] on div "Hi there!👋Have any questions? We're here to help! Recent message Chat with our …" at bounding box center [1261, 350] width 388 height 603
click at [1360, 688] on button "Messages" at bounding box center [1358, 692] width 194 height 78
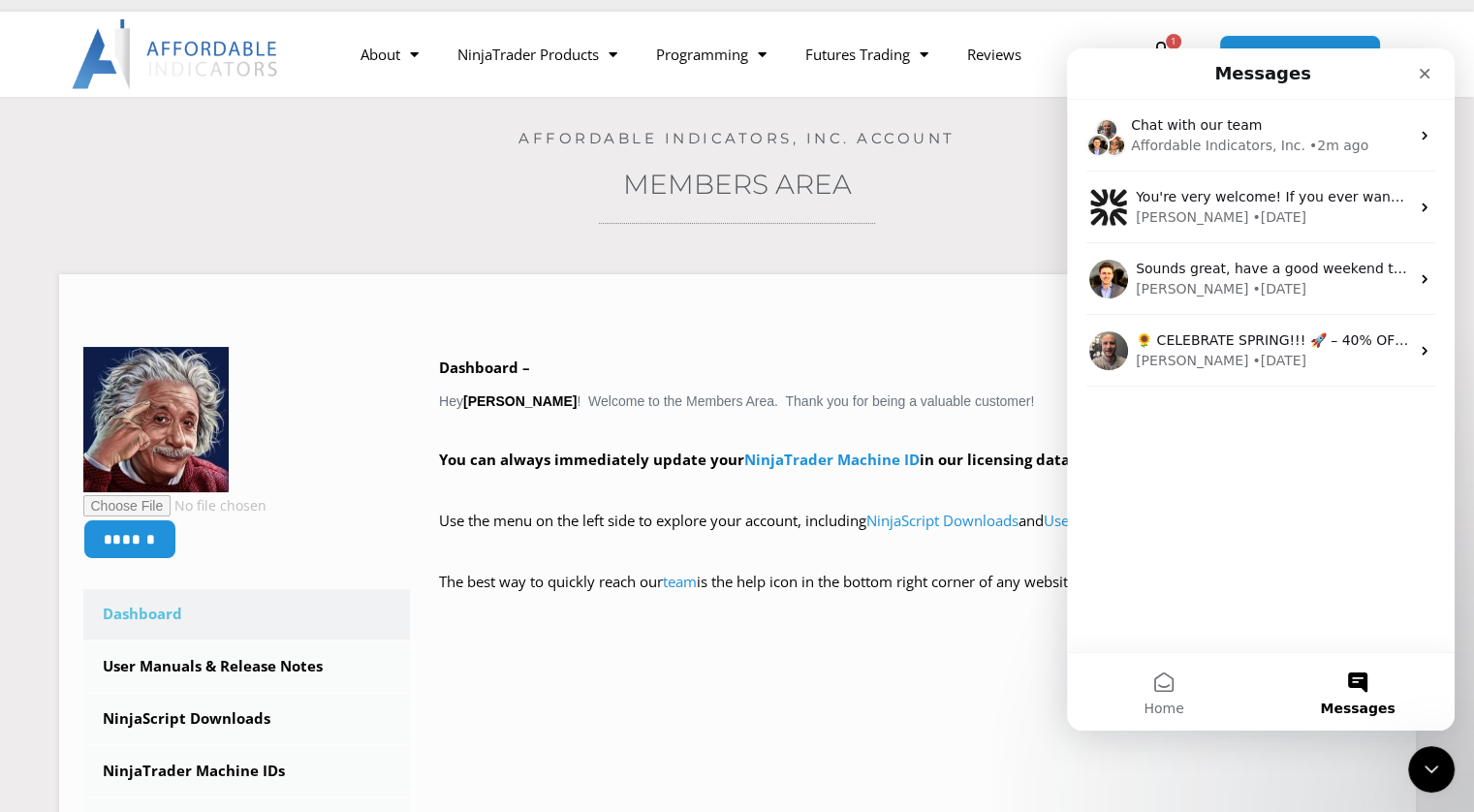
click at [1338, 607] on div "Chat with our team Affordable Indicators, Inc. • 2m ago You're very welcome! If…" at bounding box center [1261, 375] width 388 height 553
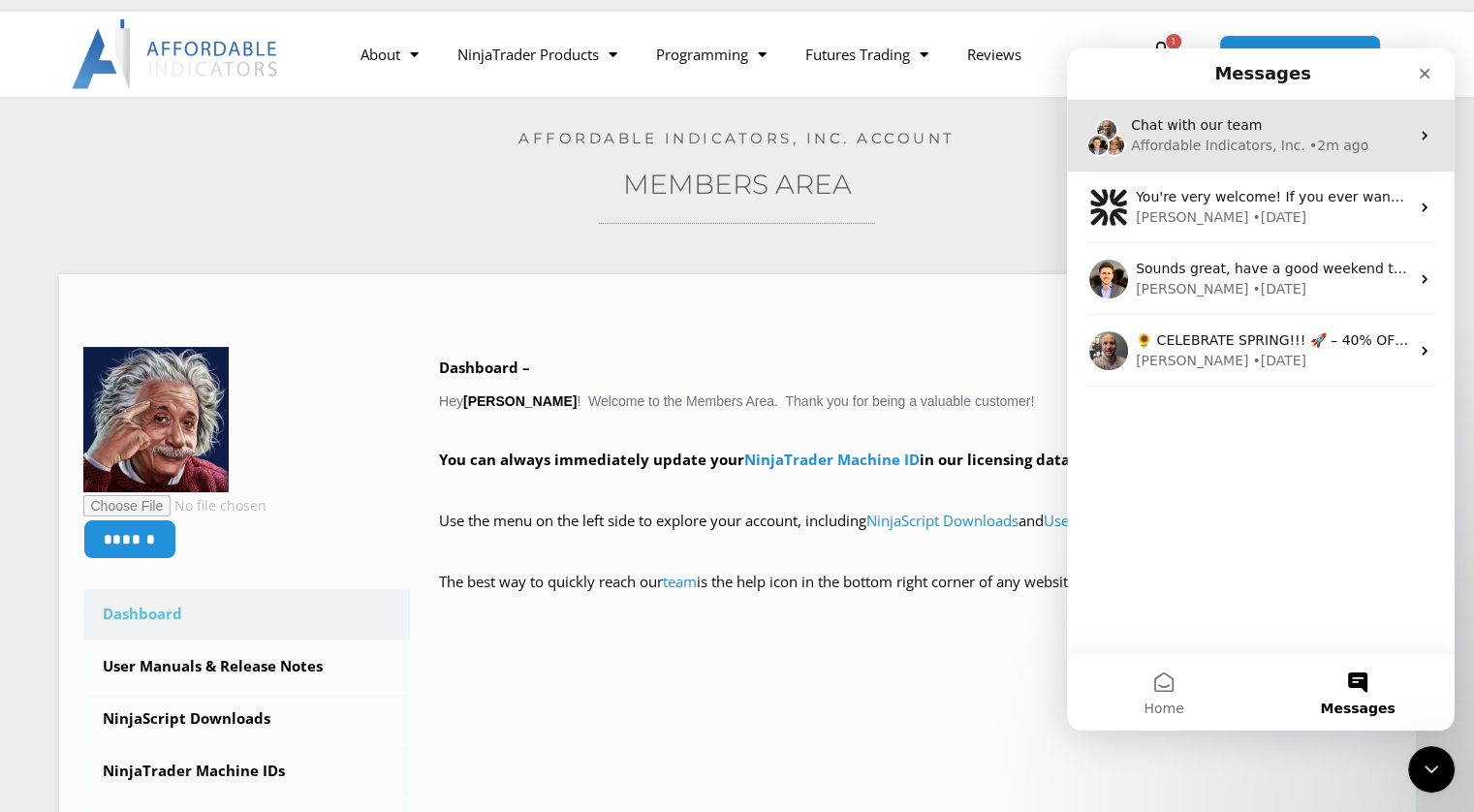
click at [1340, 121] on div "Chat with our team" at bounding box center [1269, 125] width 278 height 20
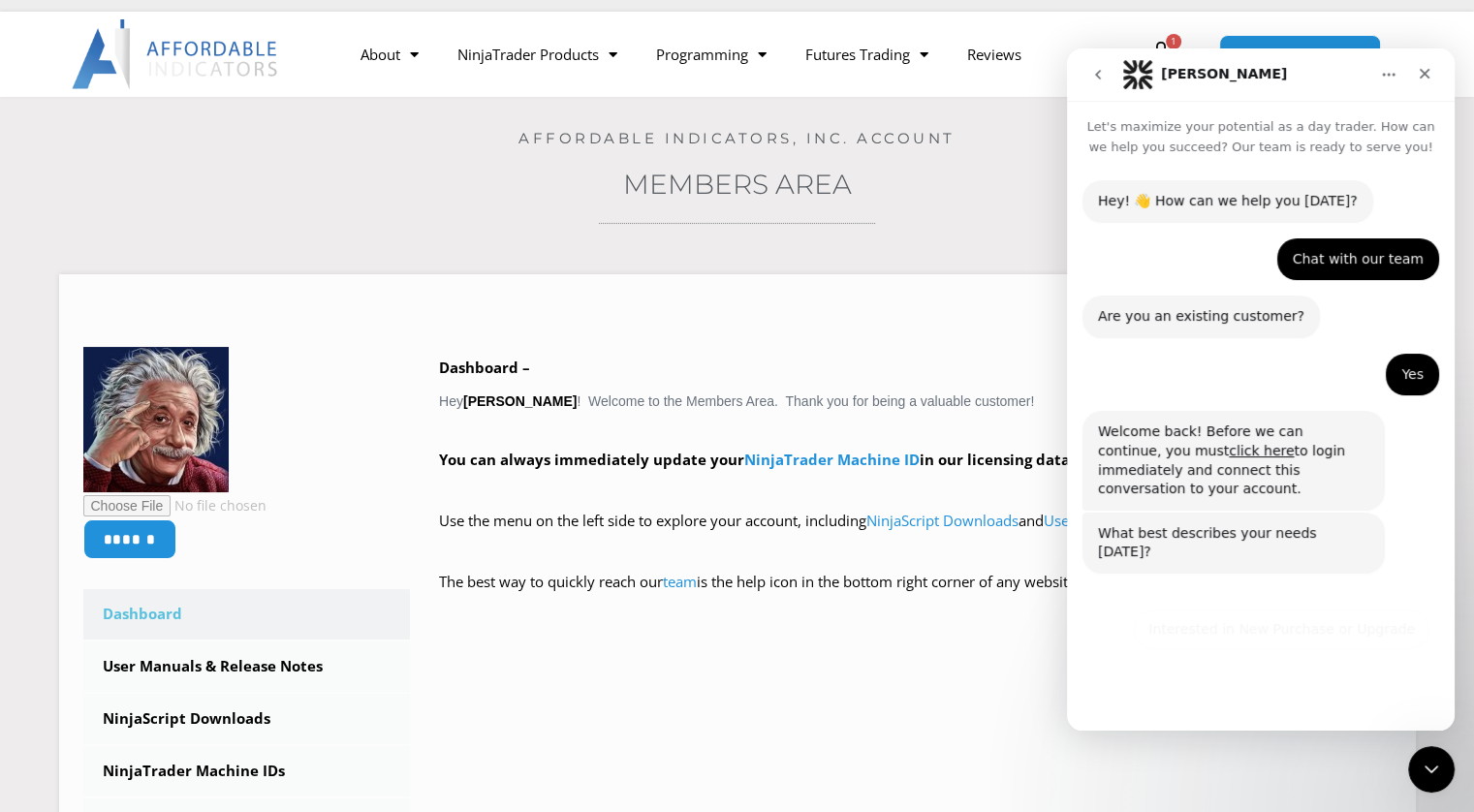
scroll to position [8, 0]
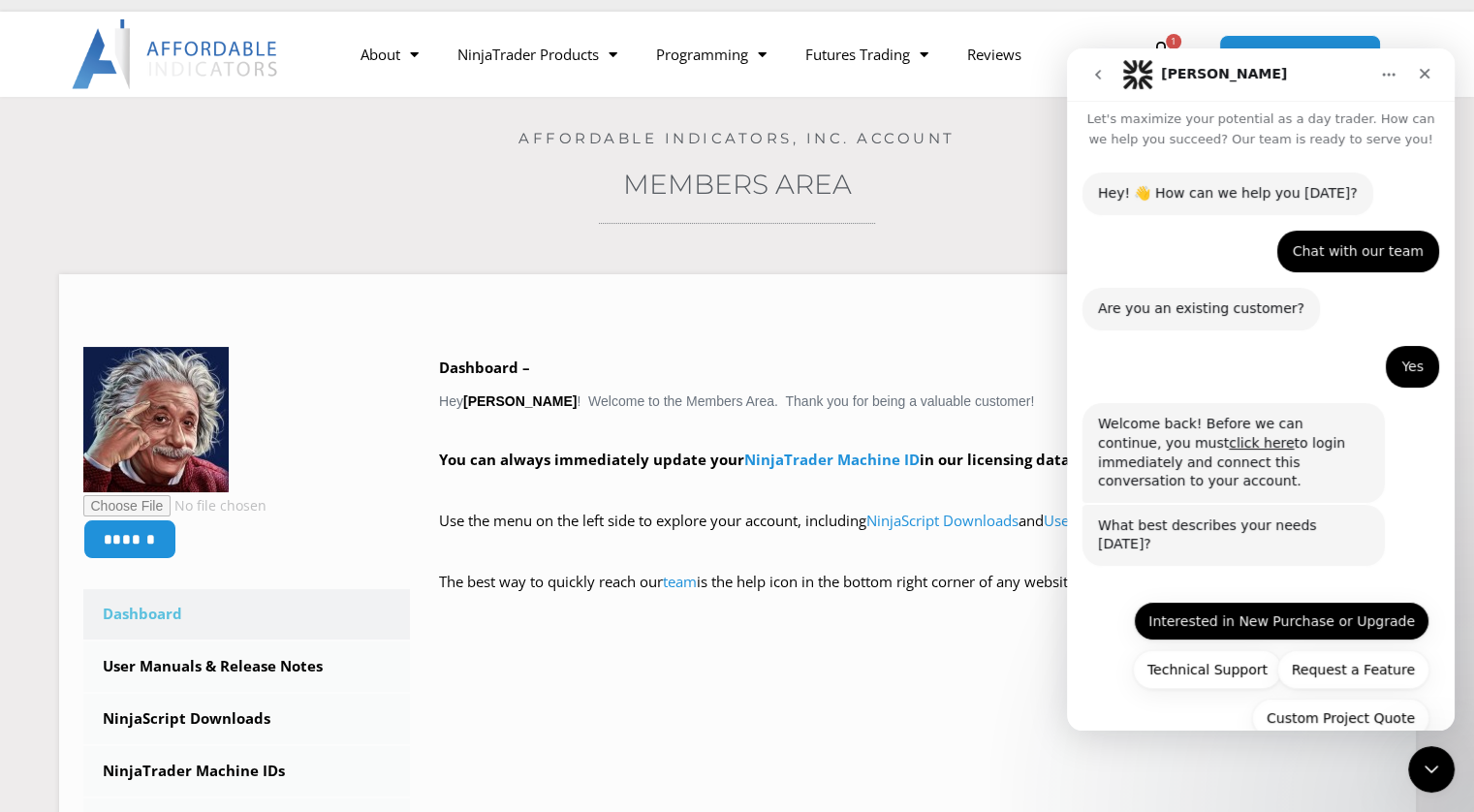
click at [1224, 601] on button "Interested in New Purchase or Upgrade" at bounding box center [1281, 621] width 295 height 39
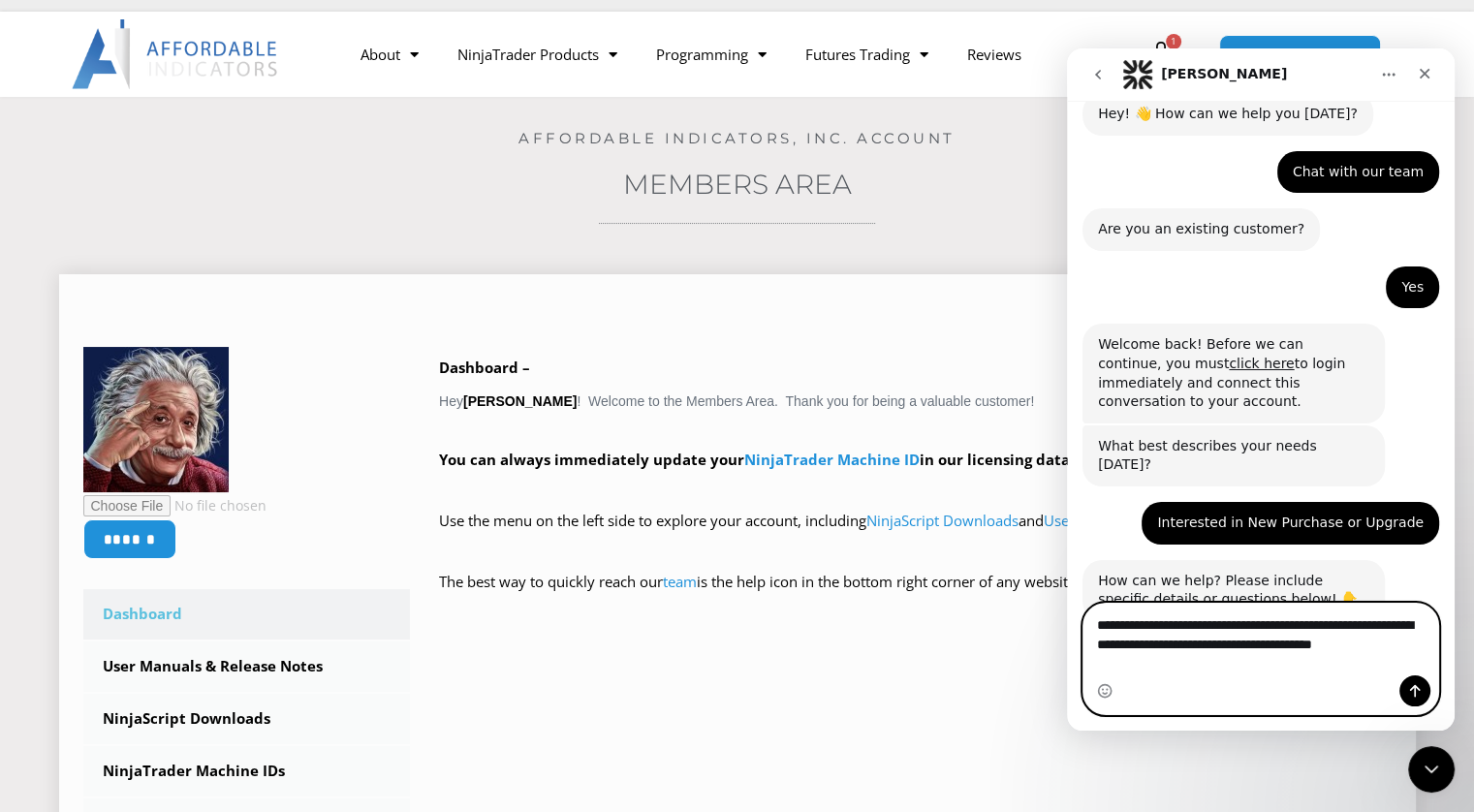
scroll to position [106, 0]
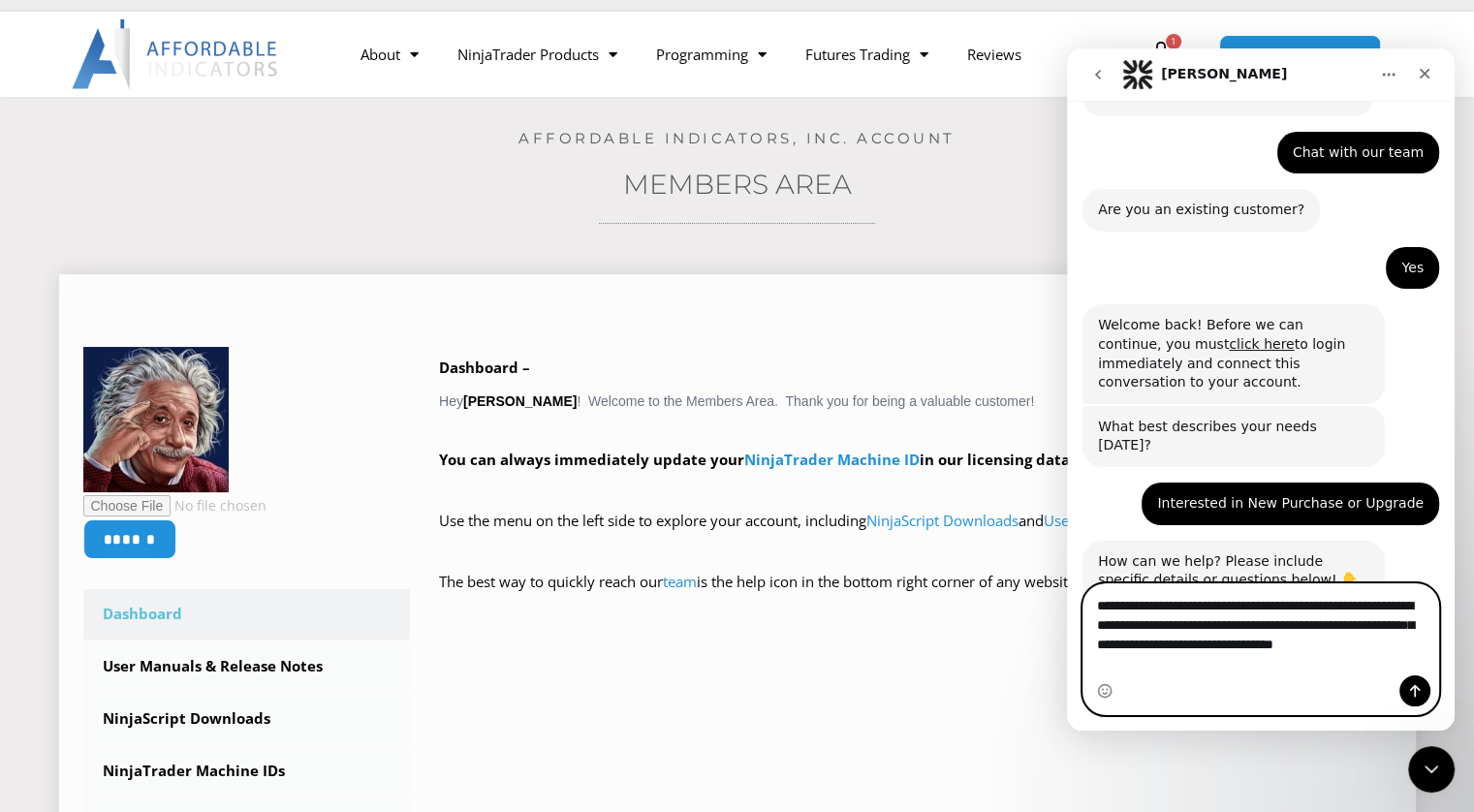
type textarea "**********"
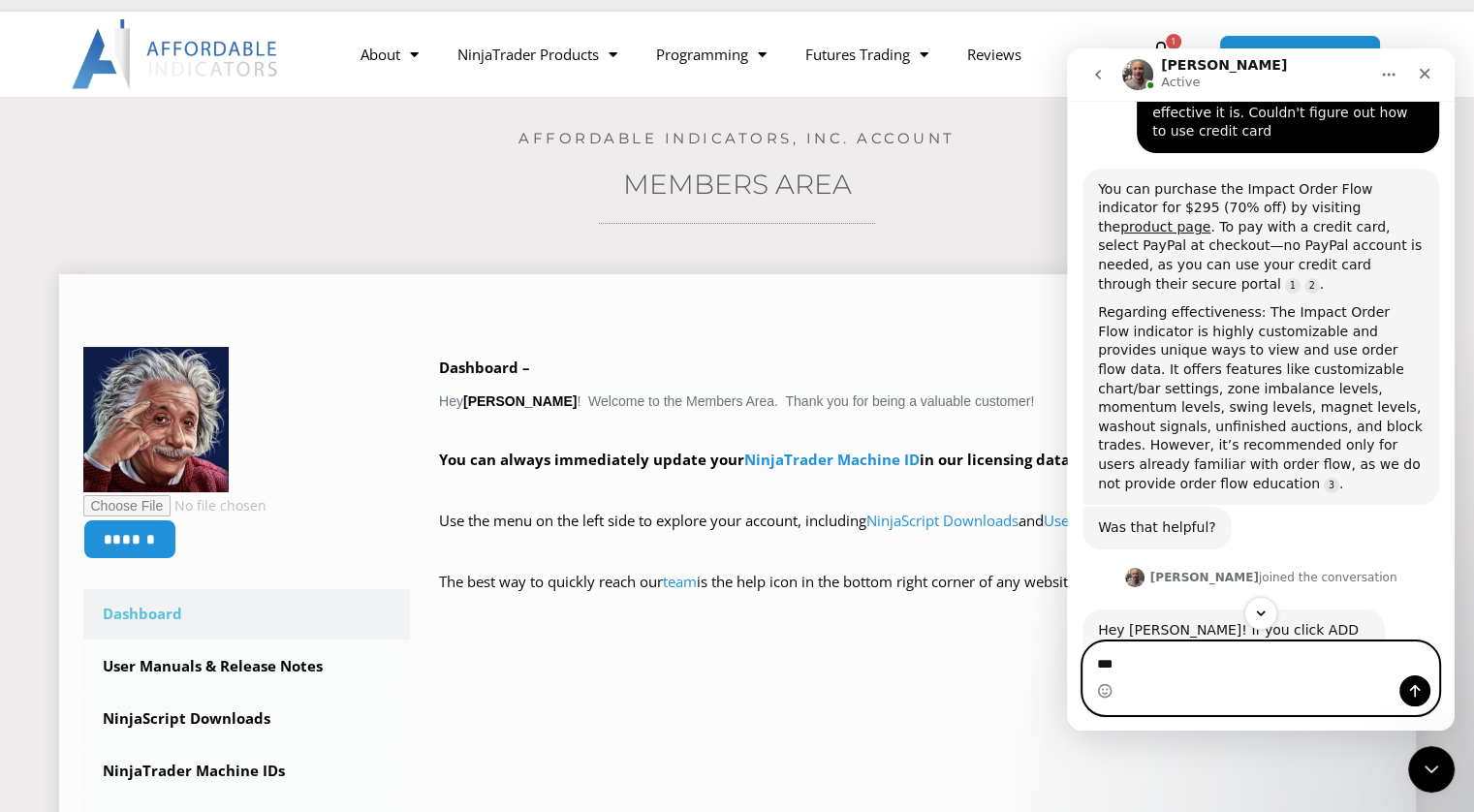
scroll to position [3, 0]
type textarea "**********"
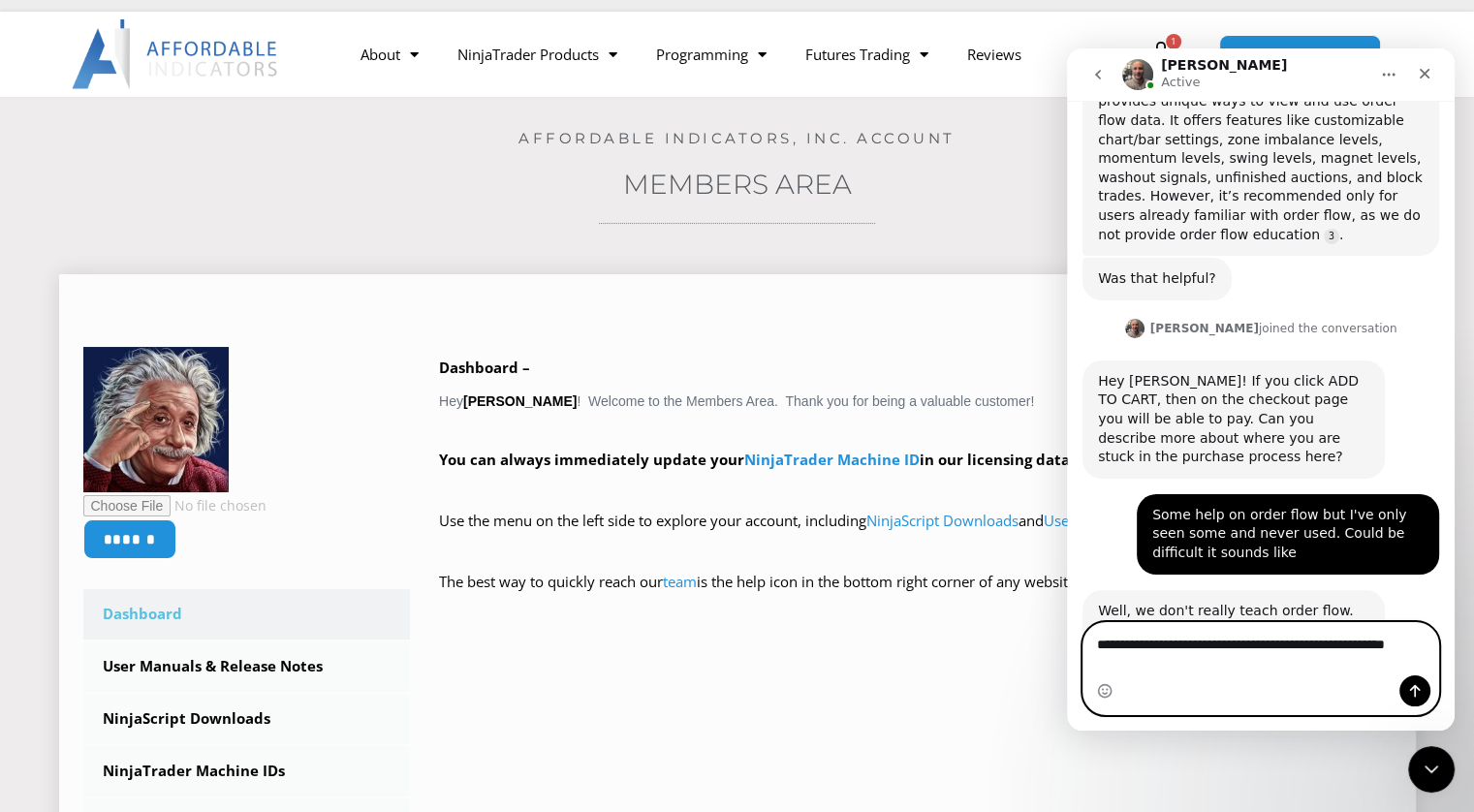
scroll to position [955, 0]
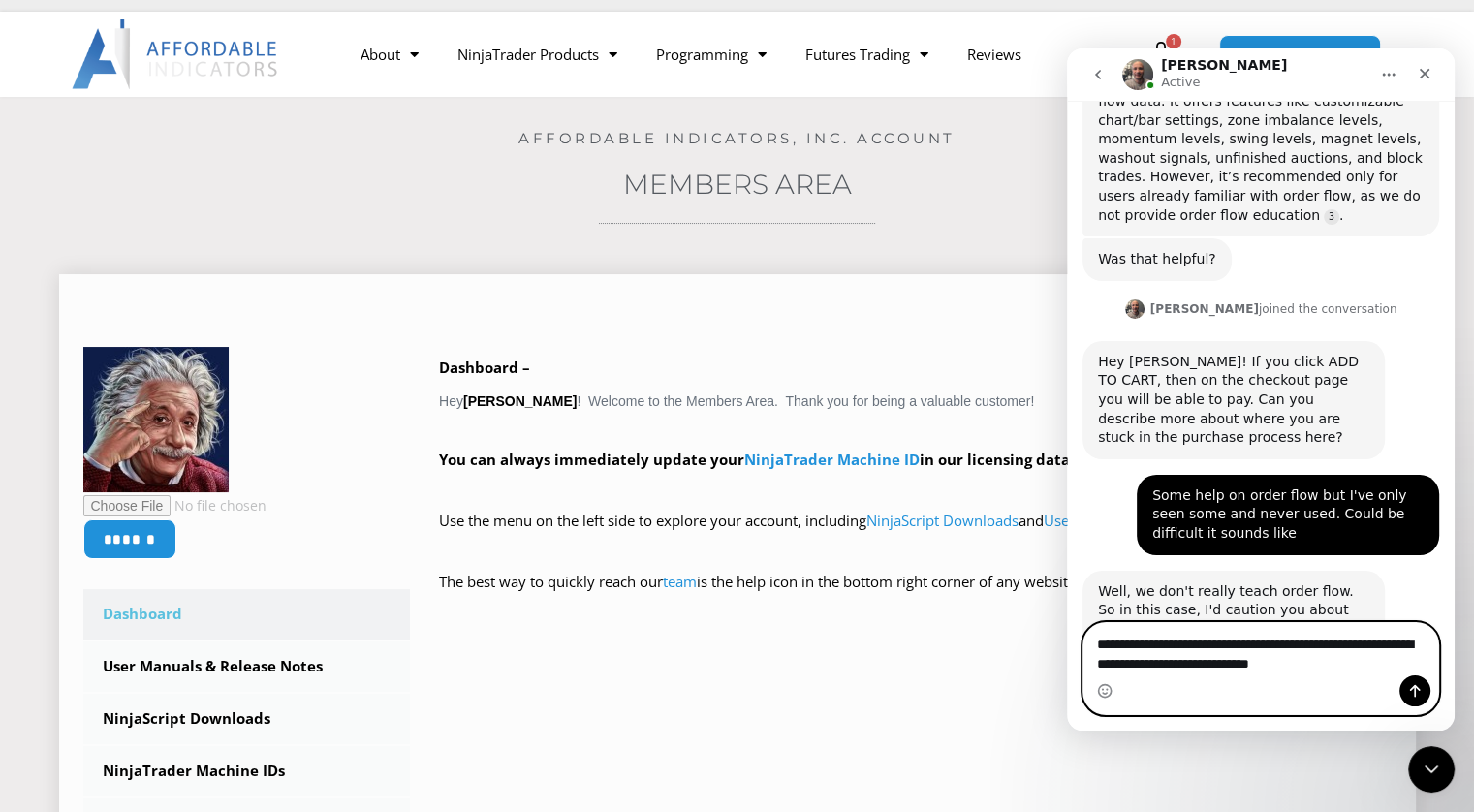
type textarea "**********"
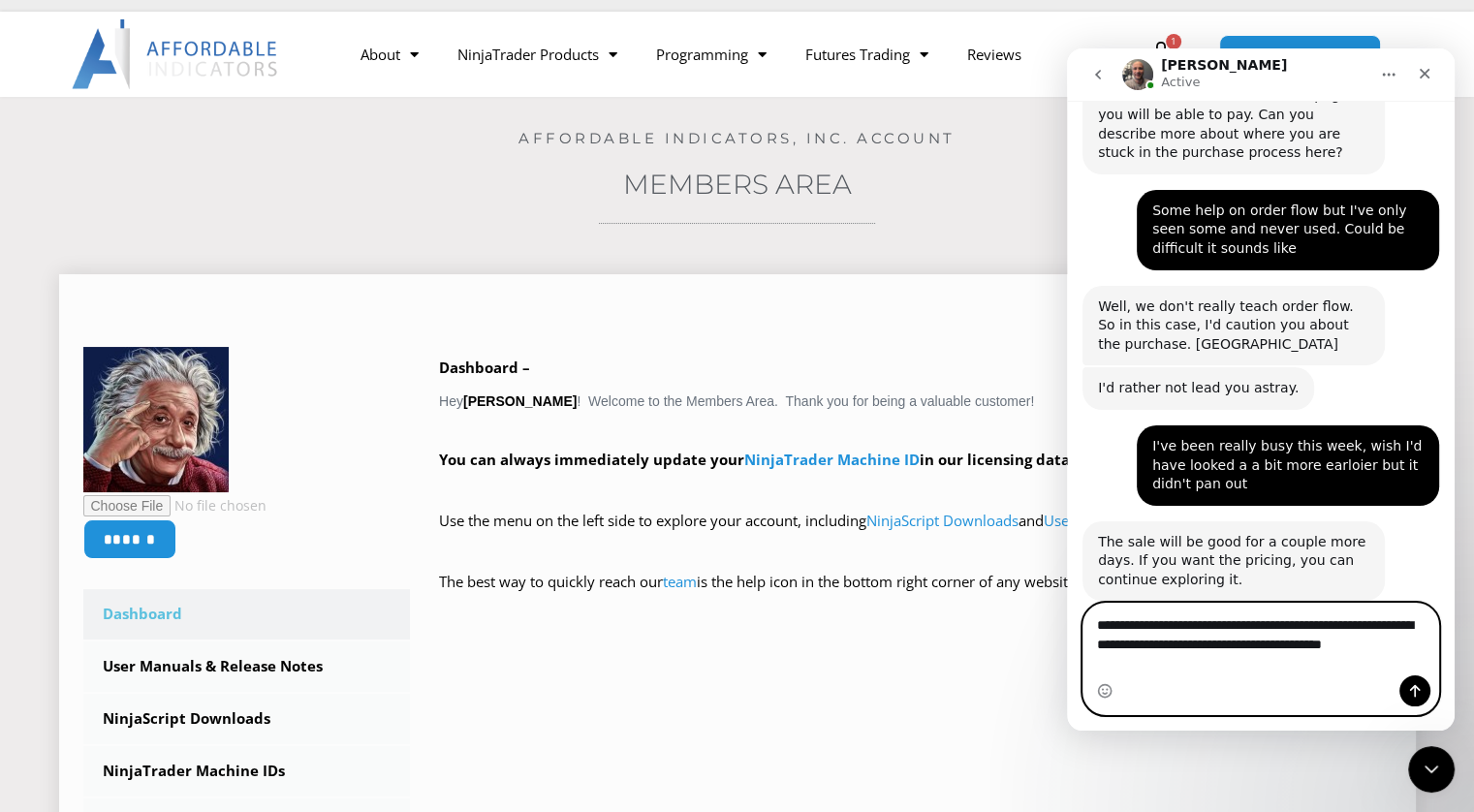
scroll to position [1167, 0]
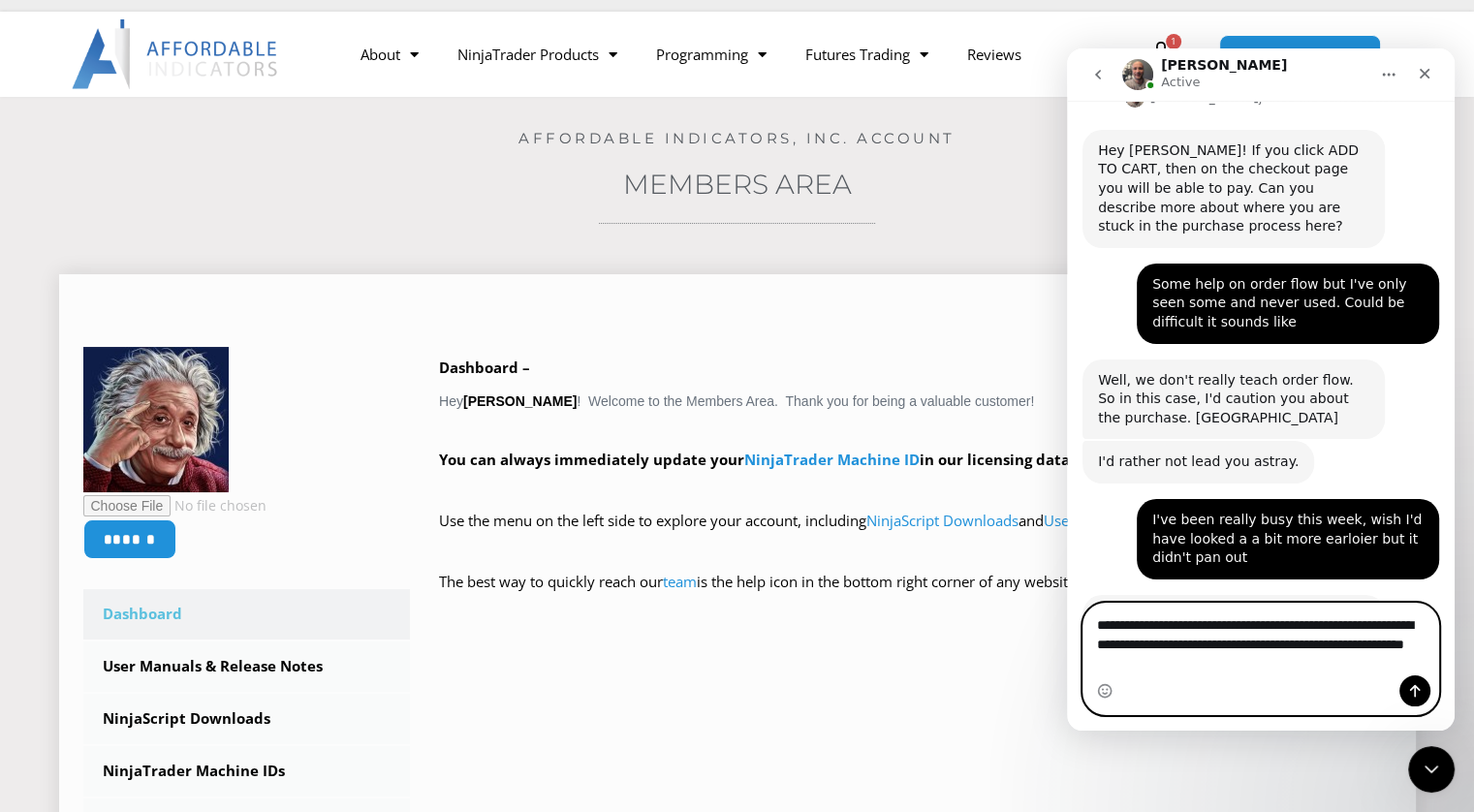
type textarea "**********"
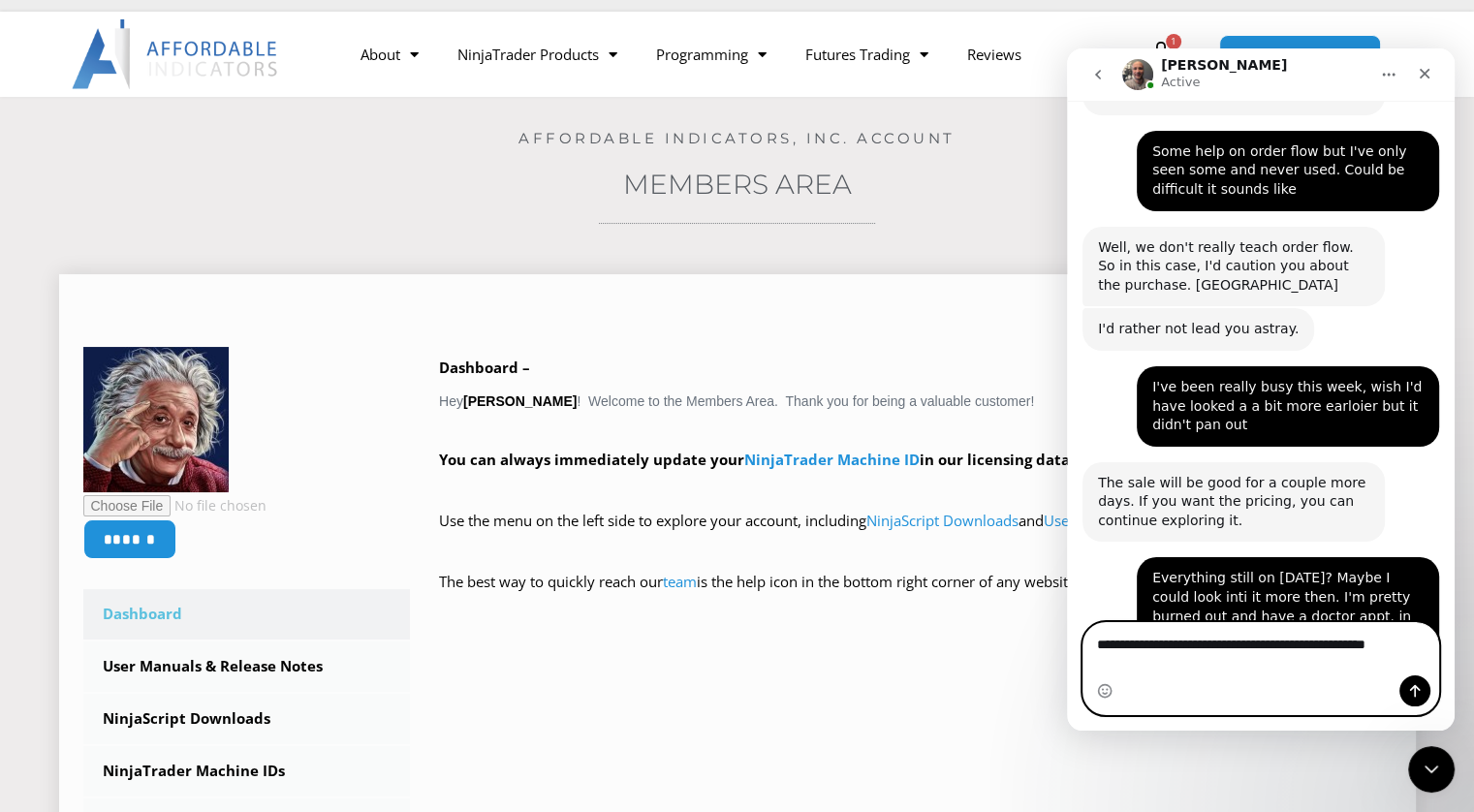
scroll to position [1319, 0]
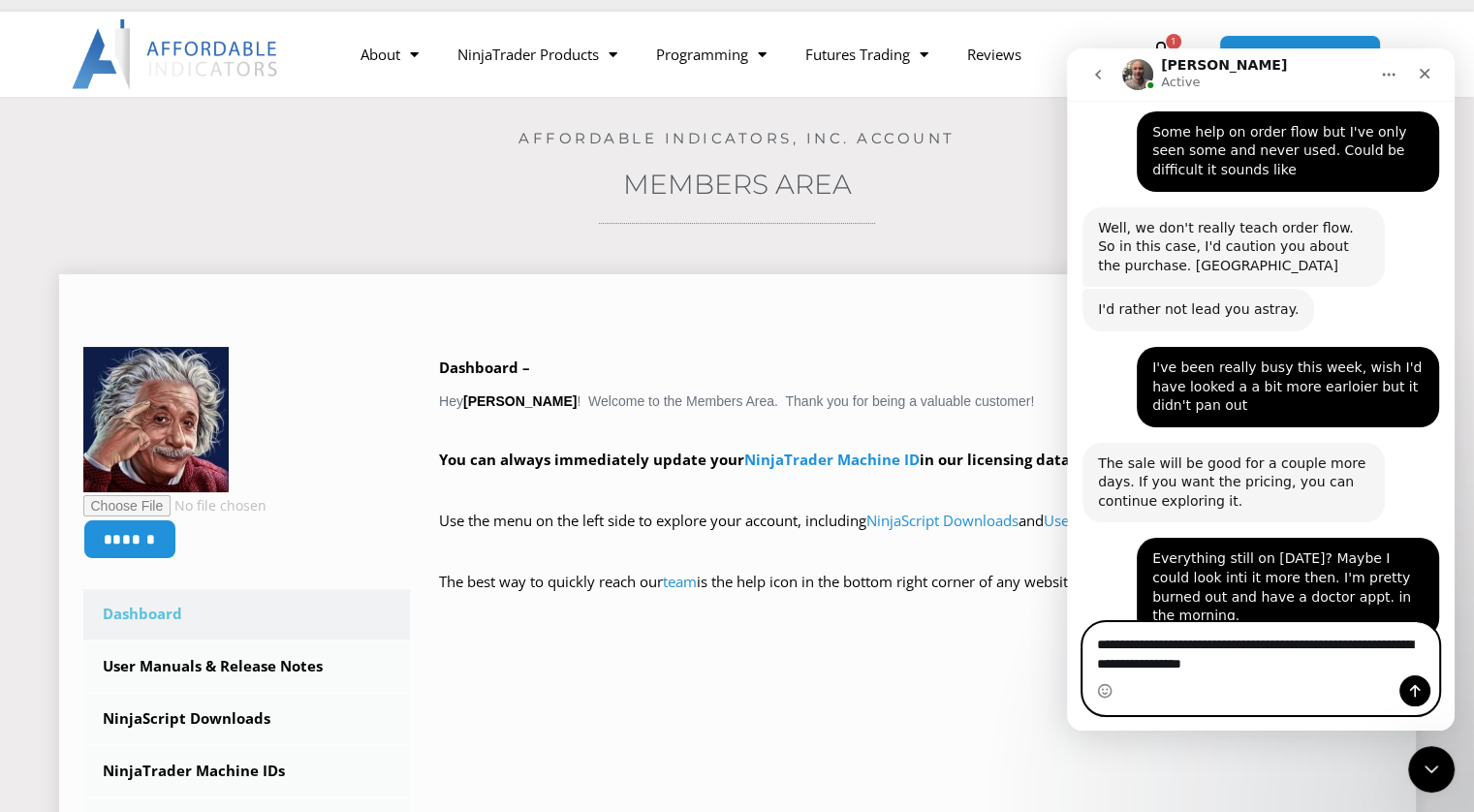
type textarea "**********"
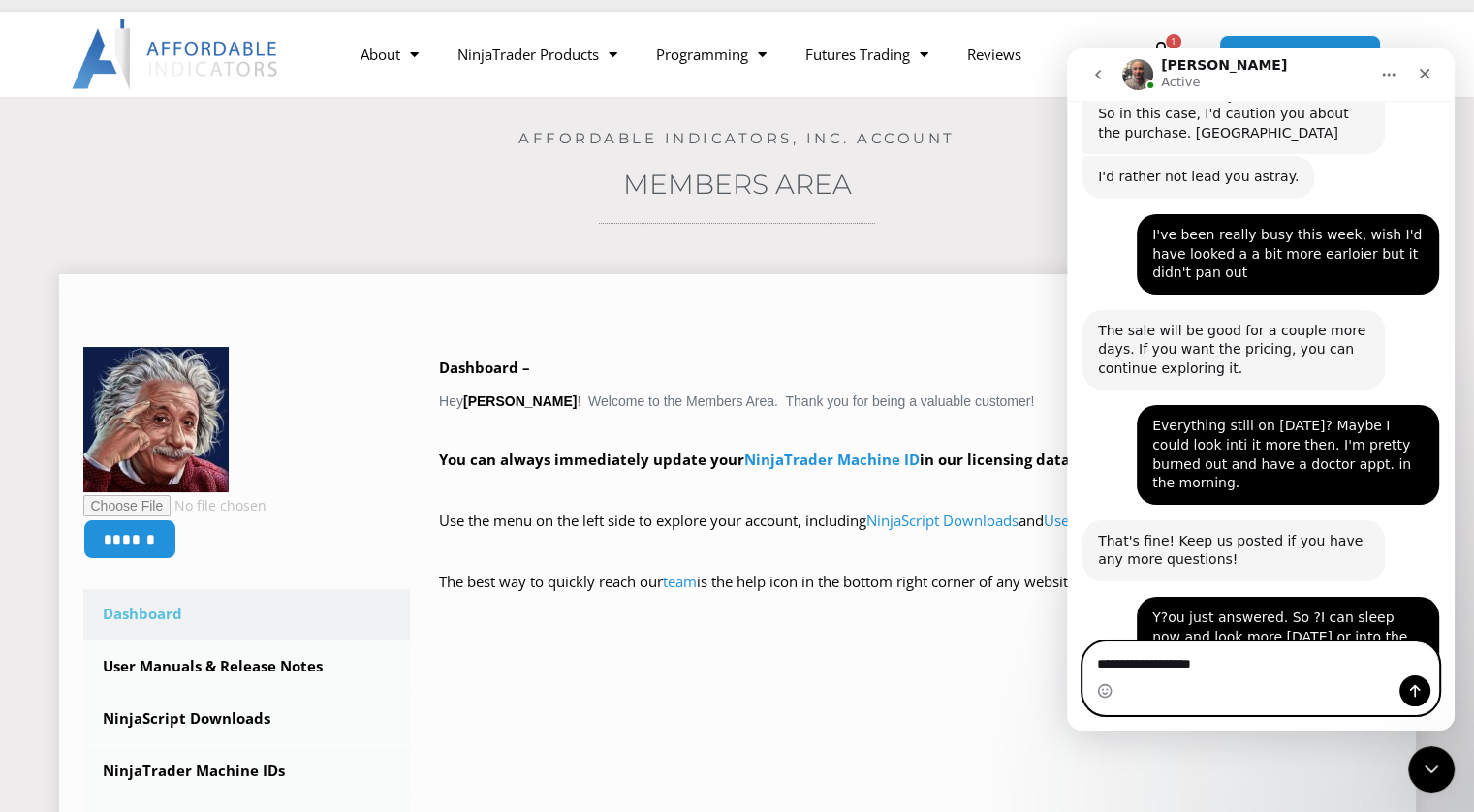
scroll to position [1453, 0]
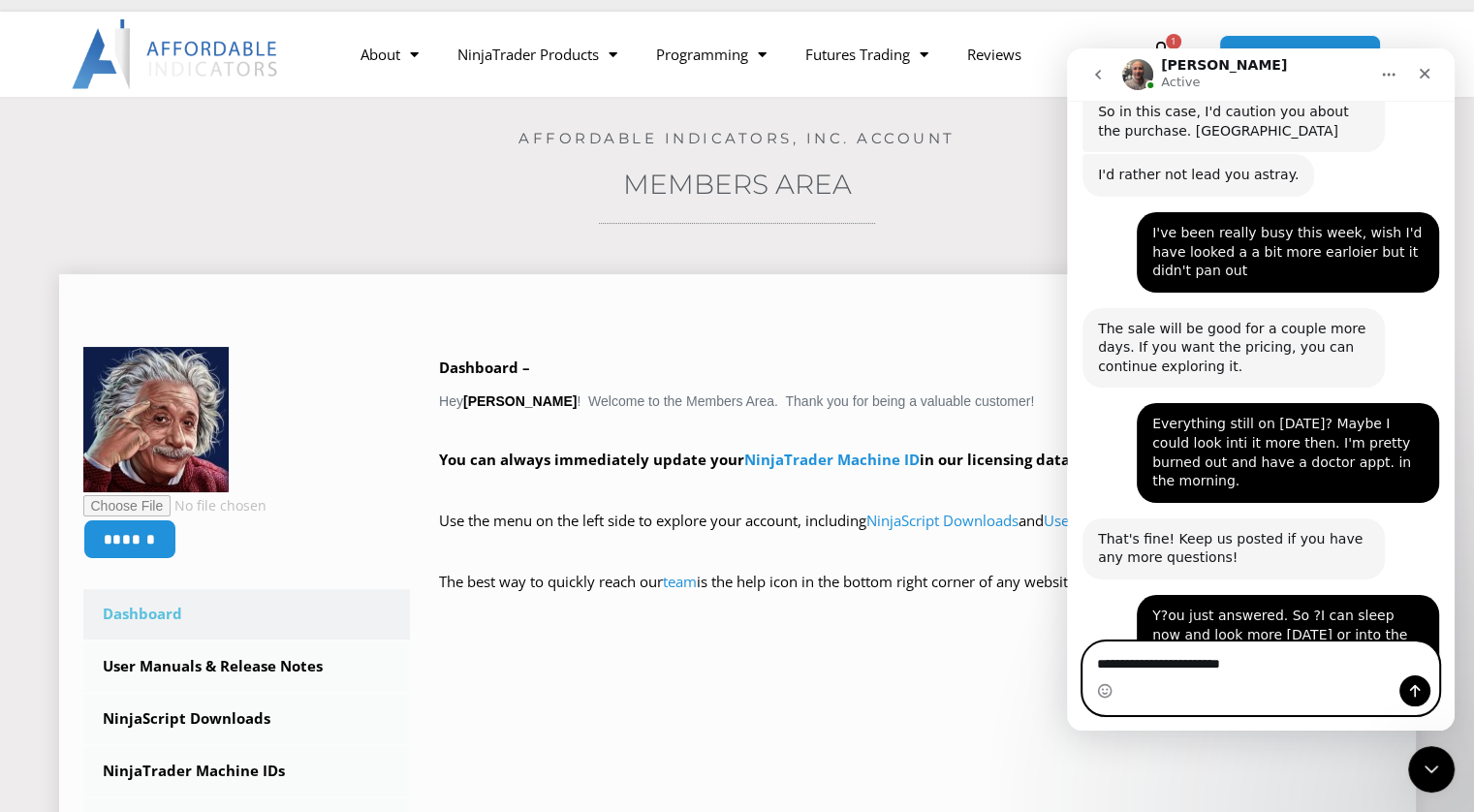
type textarea "**********"
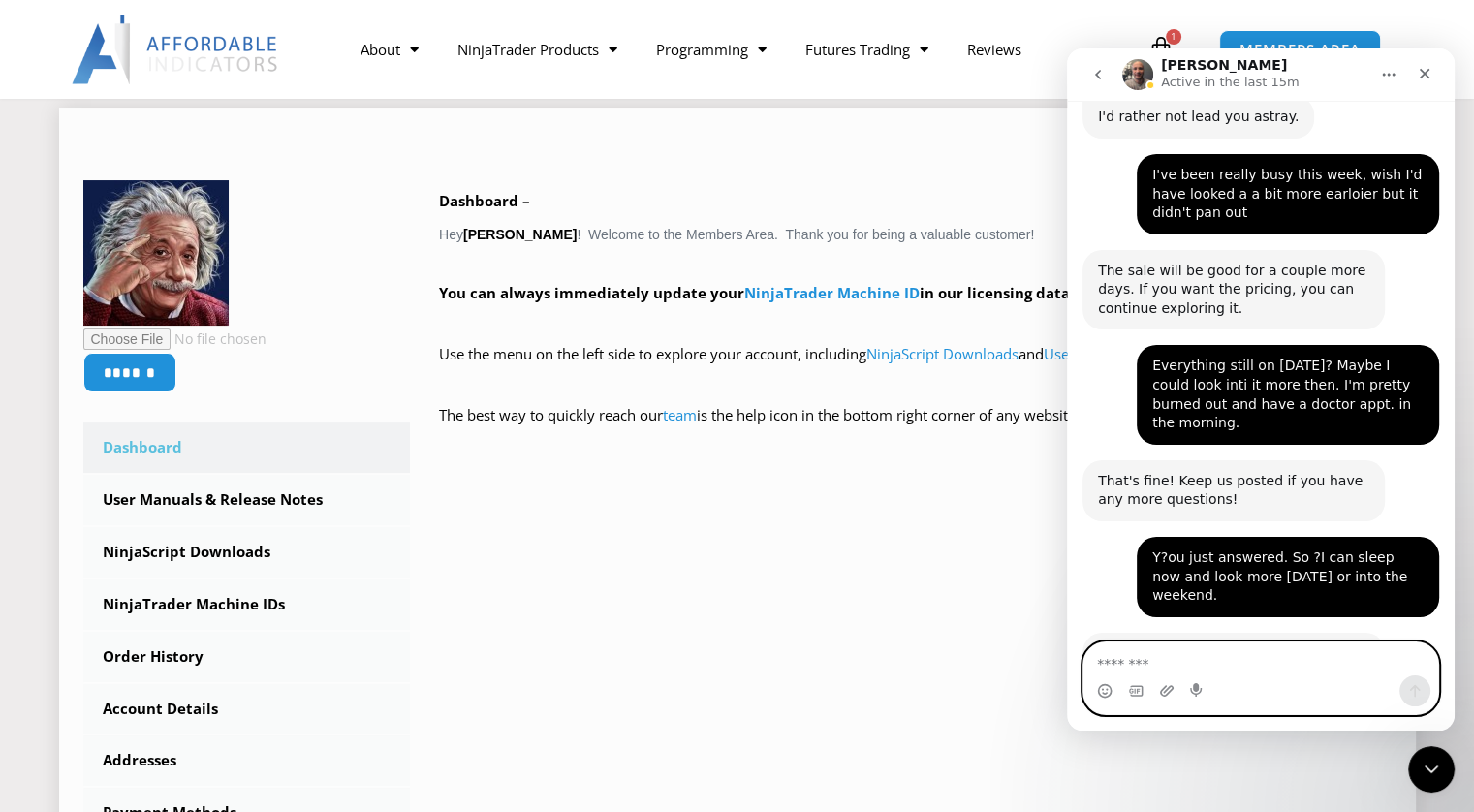
scroll to position [245, 0]
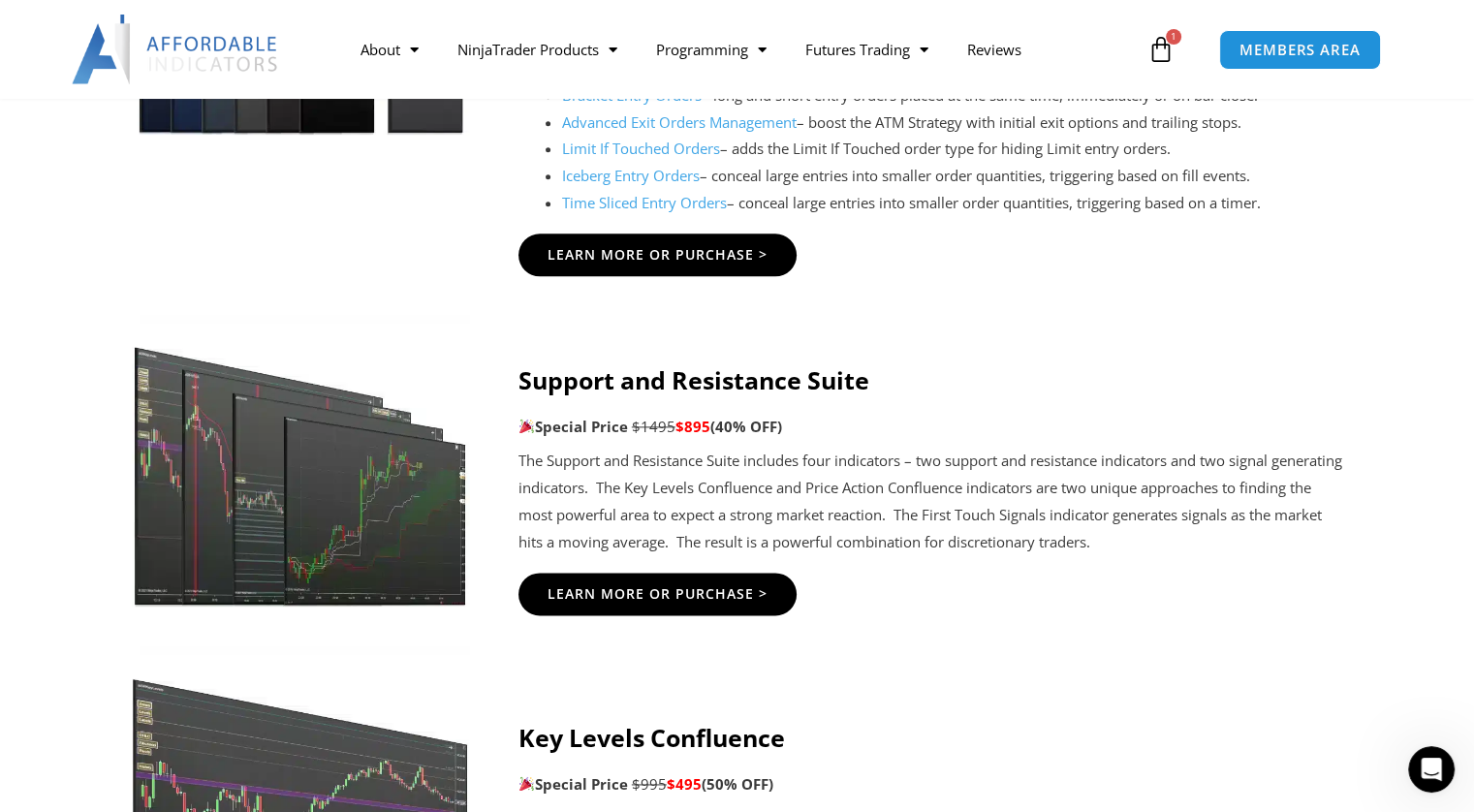
scroll to position [2445, 0]
